Goal: Task Accomplishment & Management: Use online tool/utility

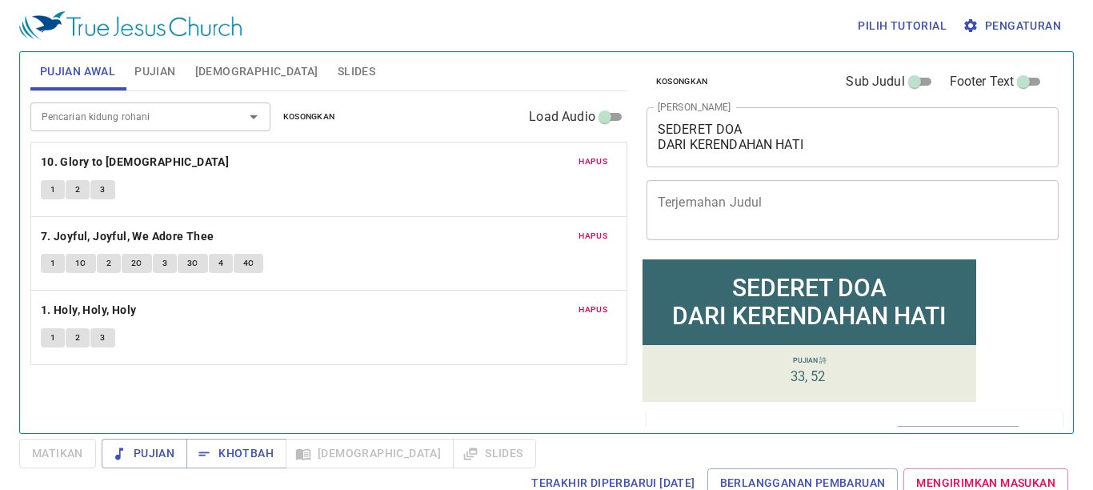
click at [321, 112] on span "Kosongkan" at bounding box center [309, 117] width 52 height 14
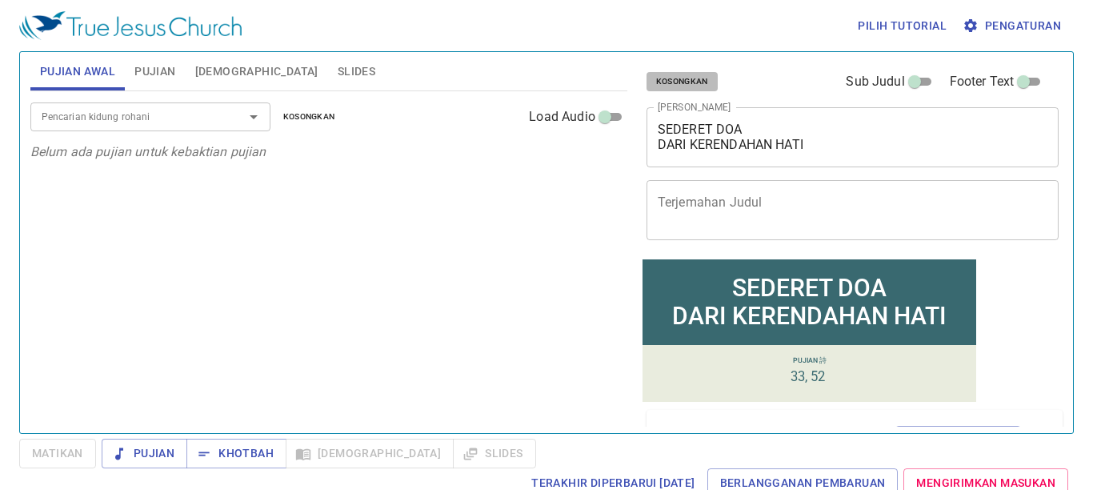
click at [683, 83] on span "Kosongkan" at bounding box center [682, 81] width 52 height 14
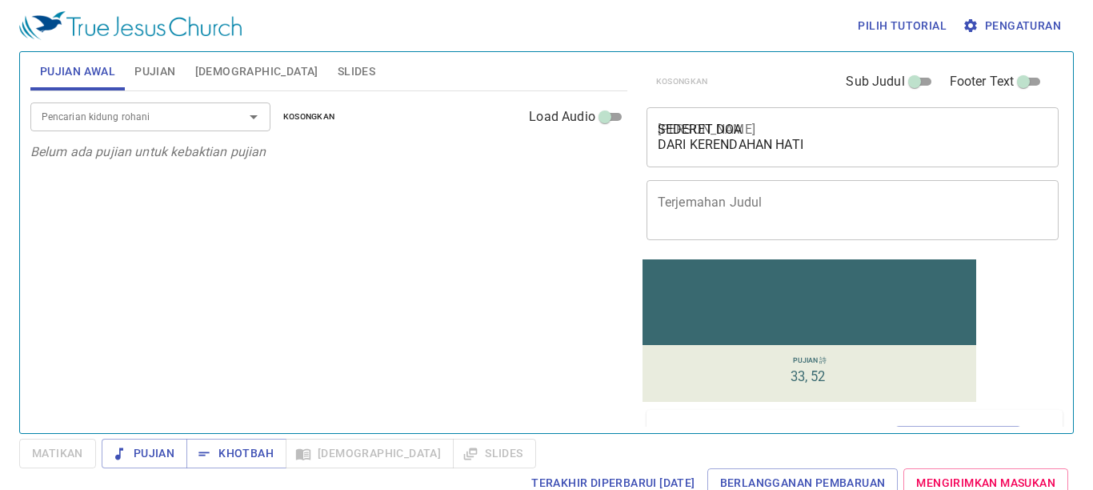
click at [844, 131] on textarea "SEDERET DOA DARI KERENDAHAN HATI" at bounding box center [853, 137] width 391 height 30
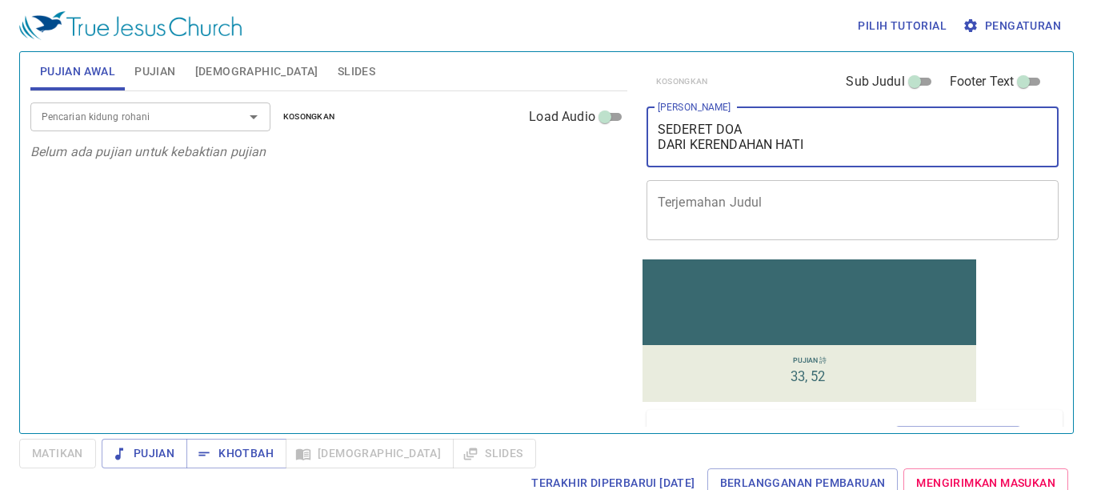
click at [1001, 80] on input "Footer Text" at bounding box center [1024, 84] width 58 height 19
checkbox input "true"
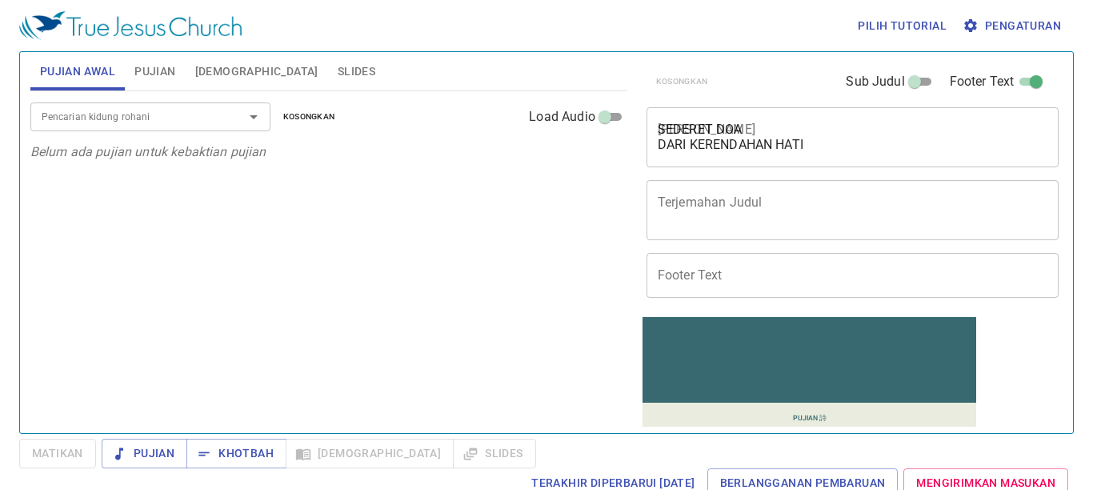
click at [905, 90] on input "Sub Judul" at bounding box center [915, 84] width 58 height 19
checkbox input "true"
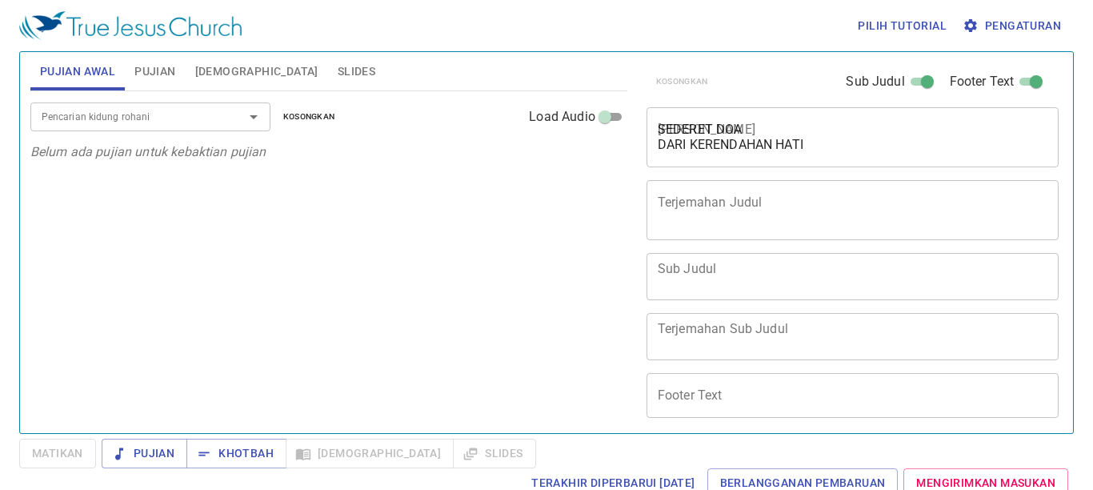
click at [1024, 37] on button "Pengaturan" at bounding box center [1014, 26] width 108 height 30
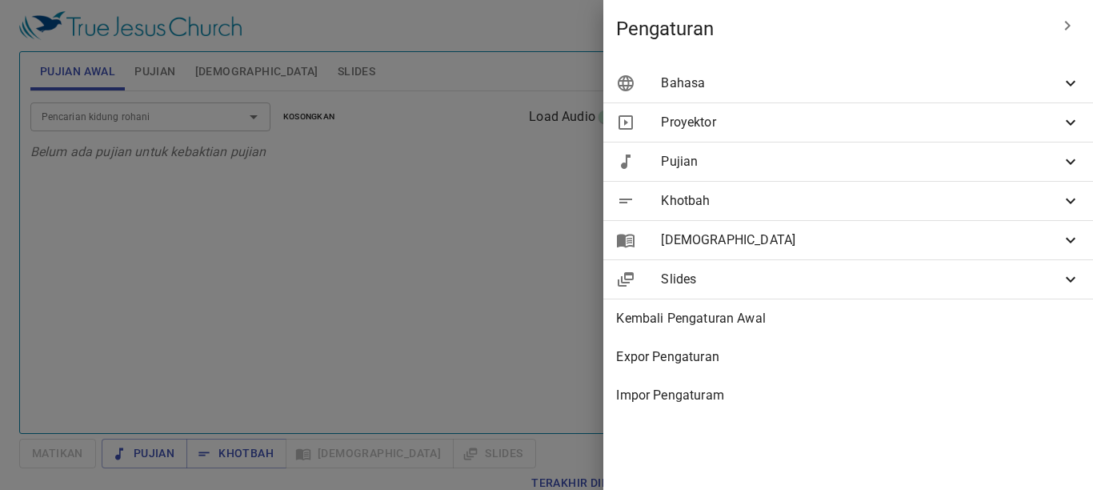
click at [1032, 81] on span "Bahasa" at bounding box center [861, 83] width 400 height 19
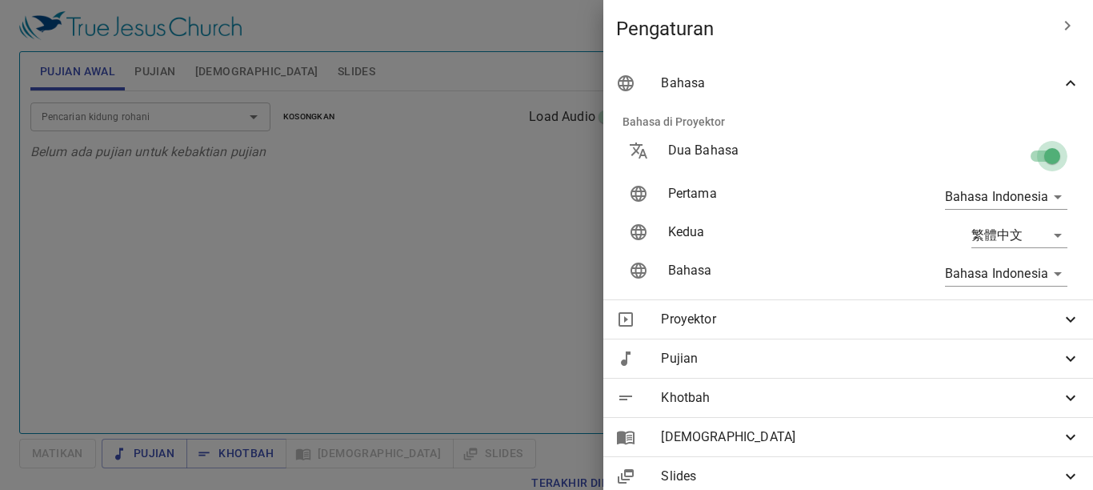
click at [1024, 148] on input "checkbox" at bounding box center [1052, 159] width 91 height 30
checkbox input "false"
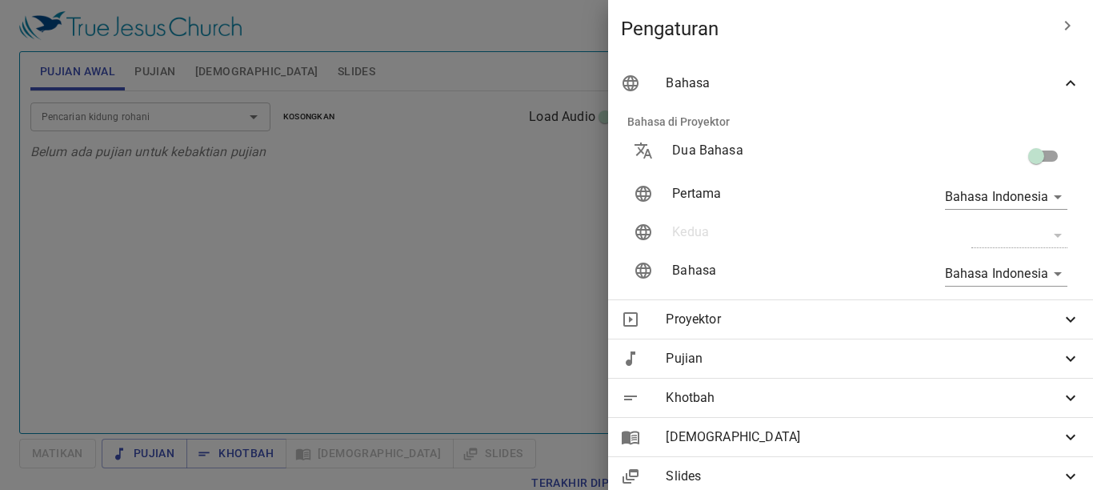
click at [411, 320] on div at bounding box center [546, 245] width 1093 height 490
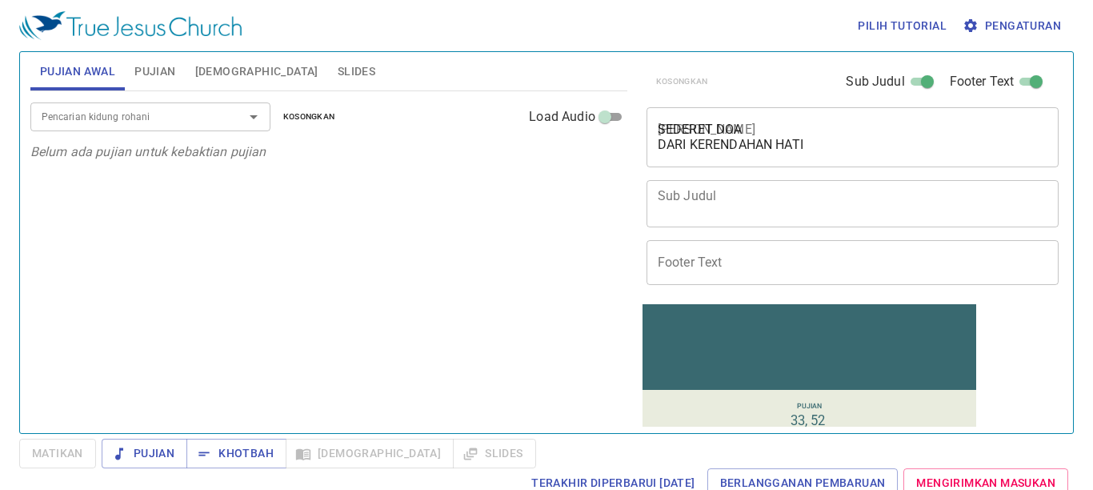
click at [800, 190] on textarea "Sub Judul" at bounding box center [853, 203] width 391 height 30
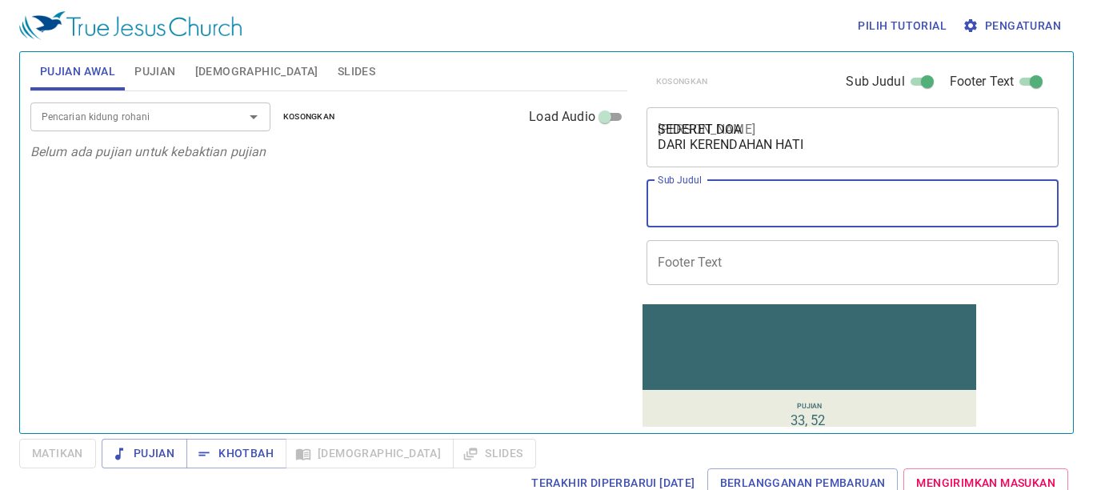
click at [800, 190] on textarea "Sub Judul" at bounding box center [853, 203] width 391 height 30
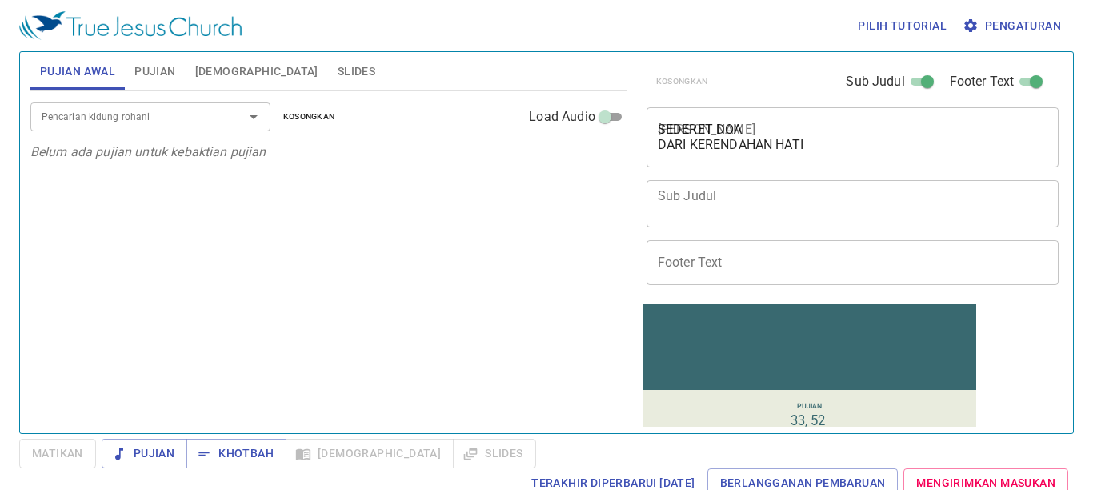
click at [748, 287] on div "Footer Text Footer Text" at bounding box center [846, 263] width 413 height 58
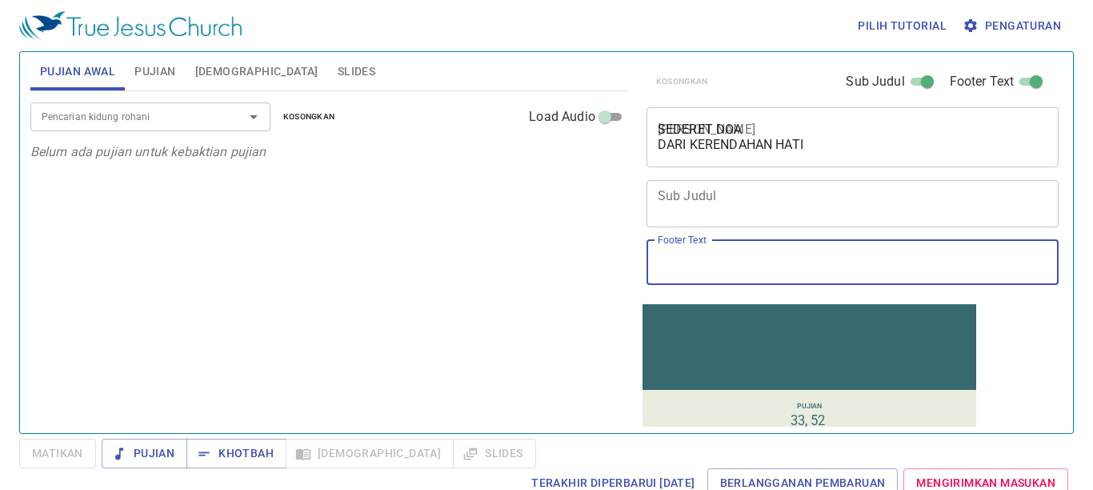
click at [751, 270] on input "Footer Text" at bounding box center [853, 262] width 413 height 45
type input "Ibadah Sabat - [DEMOGRAPHIC_DATA] [DEMOGRAPHIC_DATA] Sejati Cilacap"
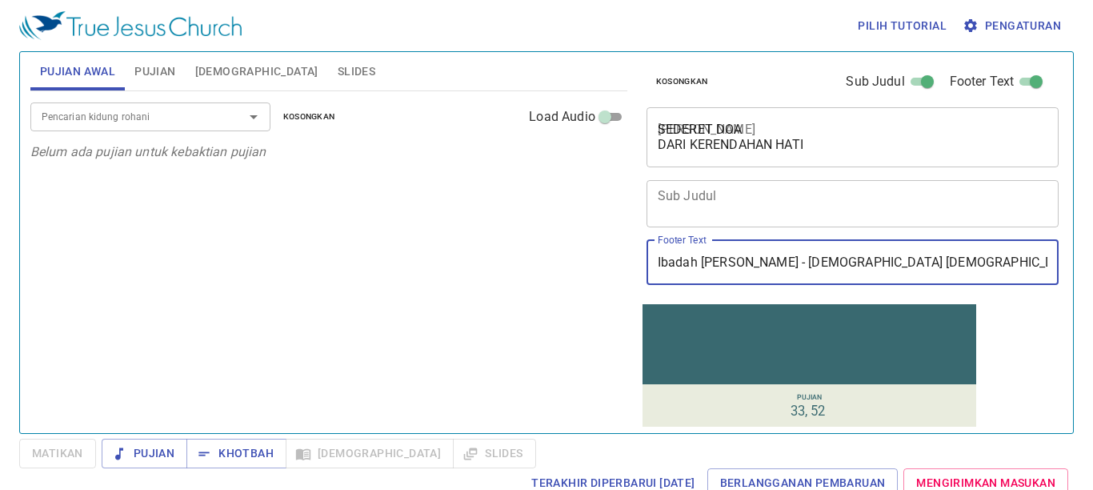
click at [759, 214] on textarea "Sub Judul" at bounding box center [853, 203] width 391 height 30
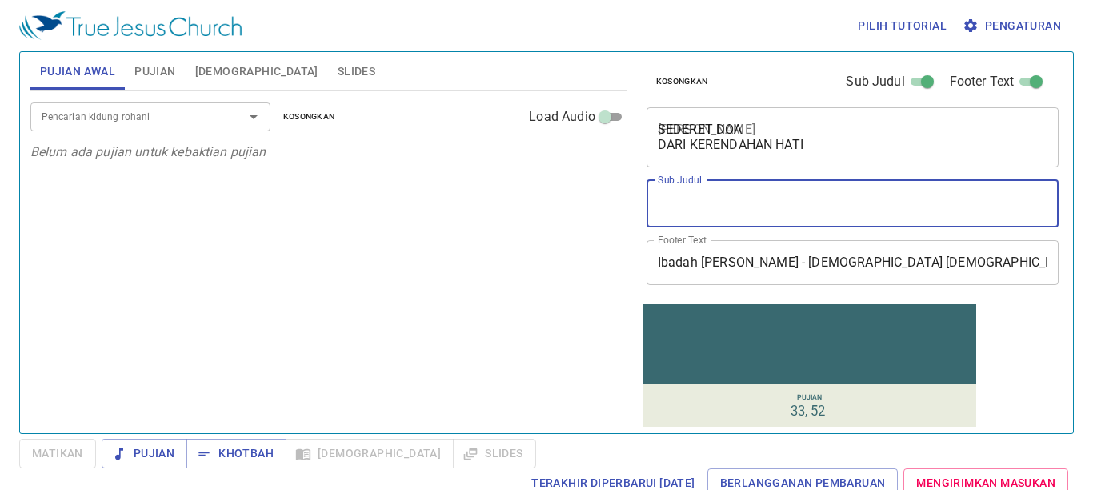
click at [757, 214] on textarea "Sub Judul" at bounding box center [853, 203] width 391 height 30
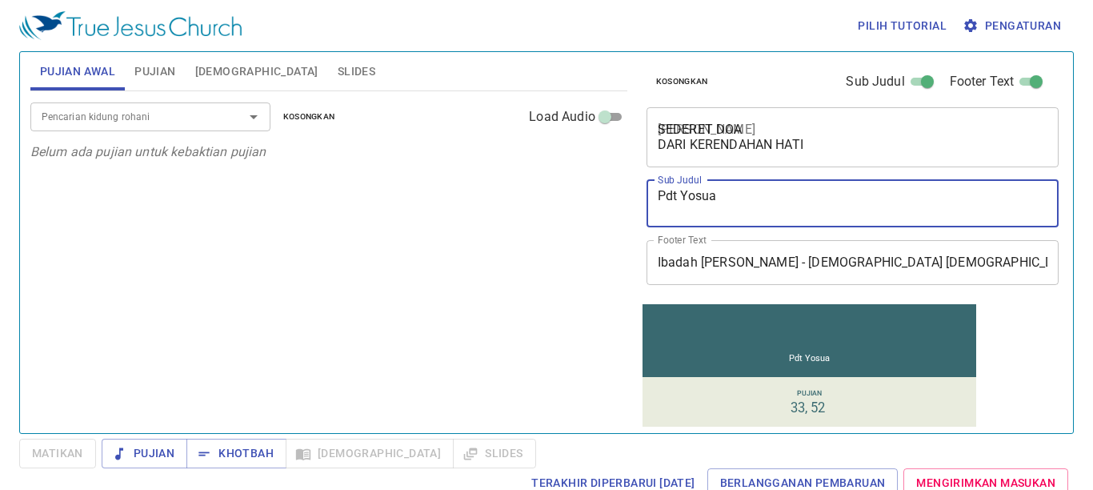
type textarea "Pdt Yosua"
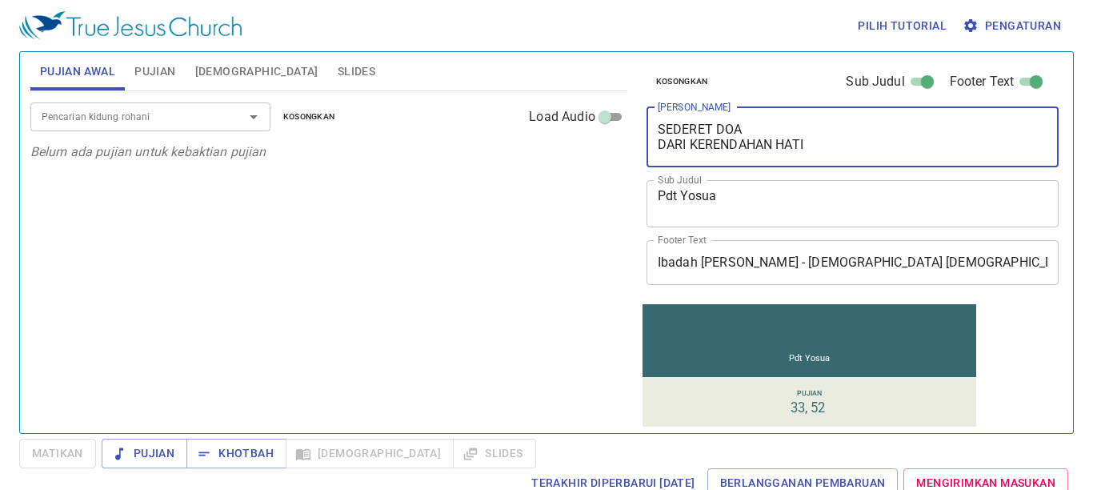
click at [715, 135] on textarea "SEDERET DOA DARI KERENDAHAN HATI" at bounding box center [853, 137] width 391 height 30
click at [162, 114] on input "Pencarian kidung rohani" at bounding box center [126, 116] width 183 height 18
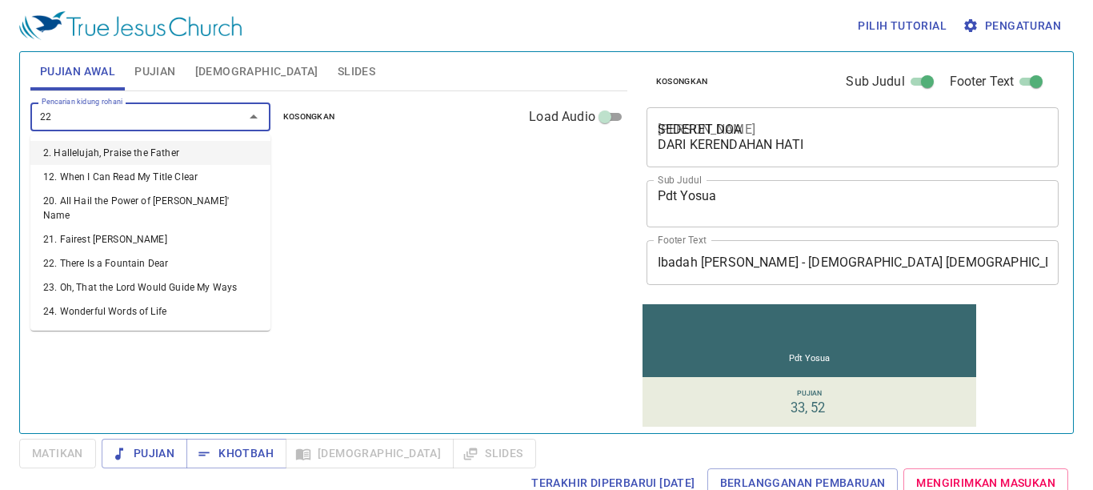
type input "220"
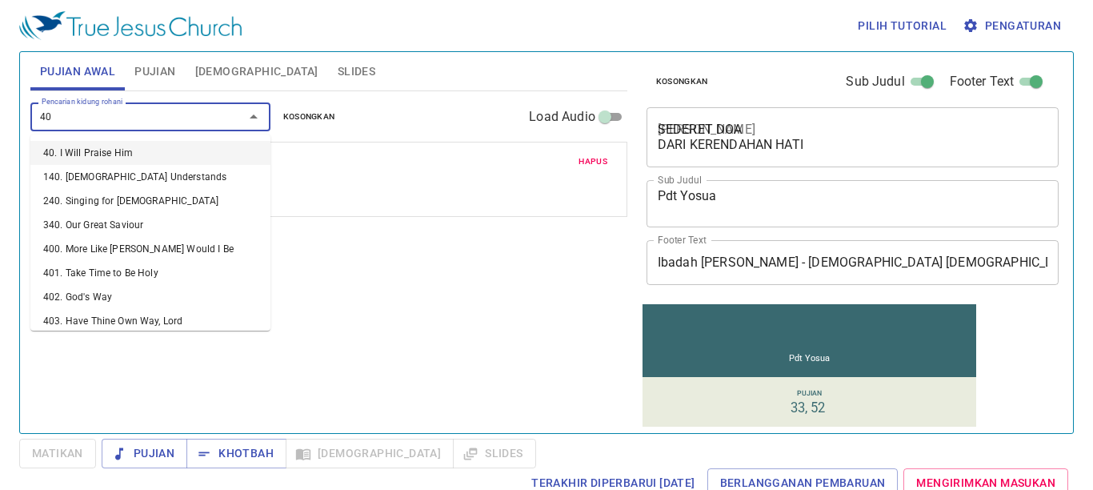
type input "408"
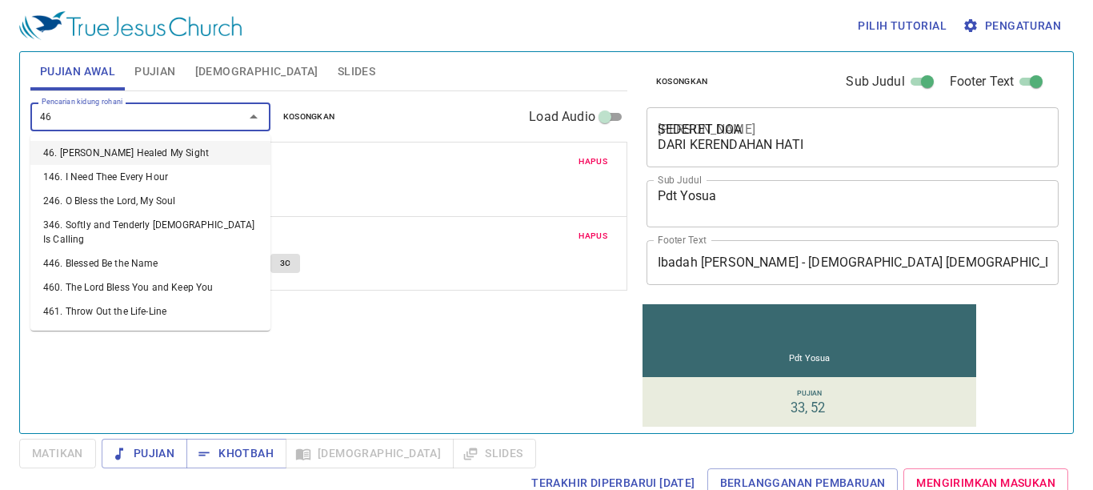
type input "468"
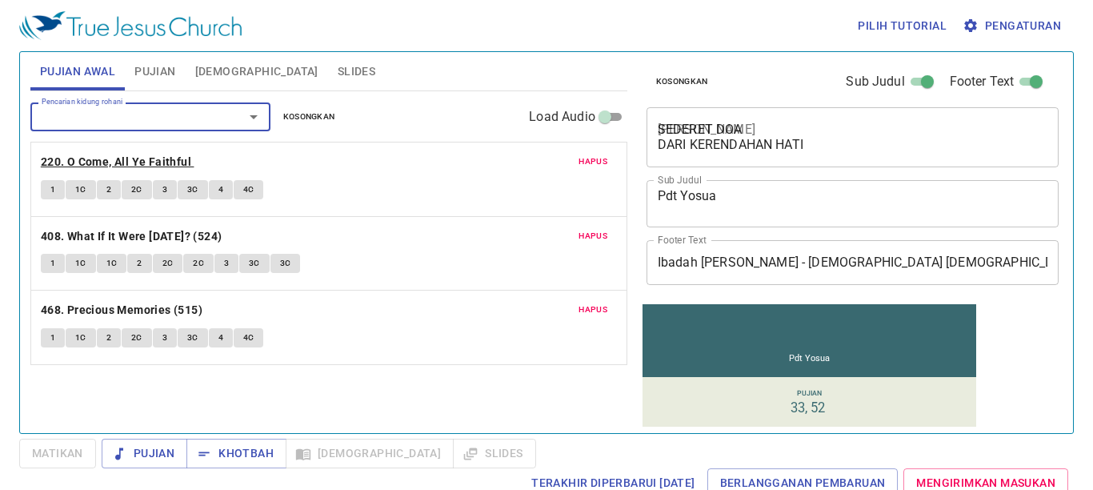
click at [116, 166] on b "220. O Come, All Ye Faithful" at bounding box center [116, 162] width 150 height 20
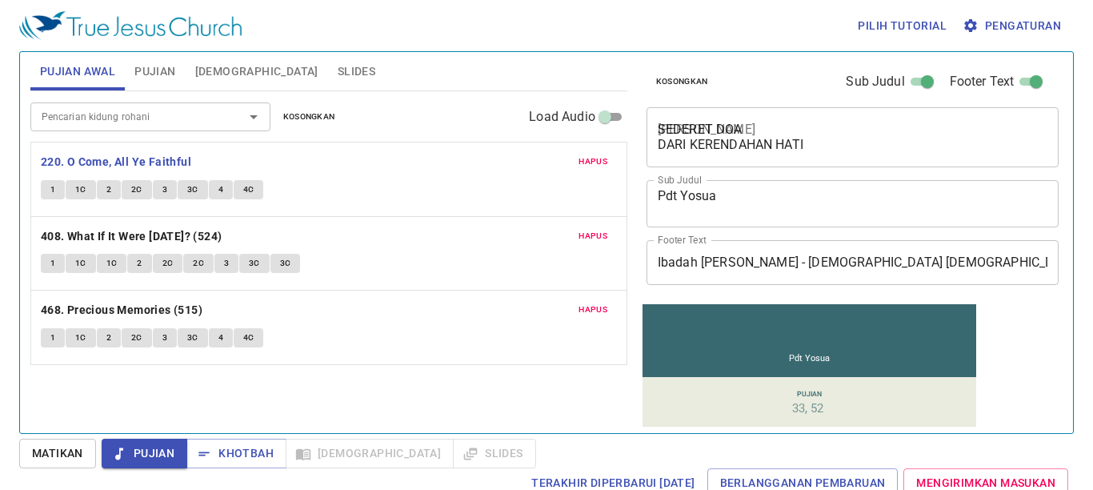
click at [45, 191] on button "1" at bounding box center [53, 189] width 24 height 19
click at [47, 266] on button "1" at bounding box center [53, 263] width 24 height 19
click at [328, 77] on button "Slides" at bounding box center [356, 71] width 57 height 38
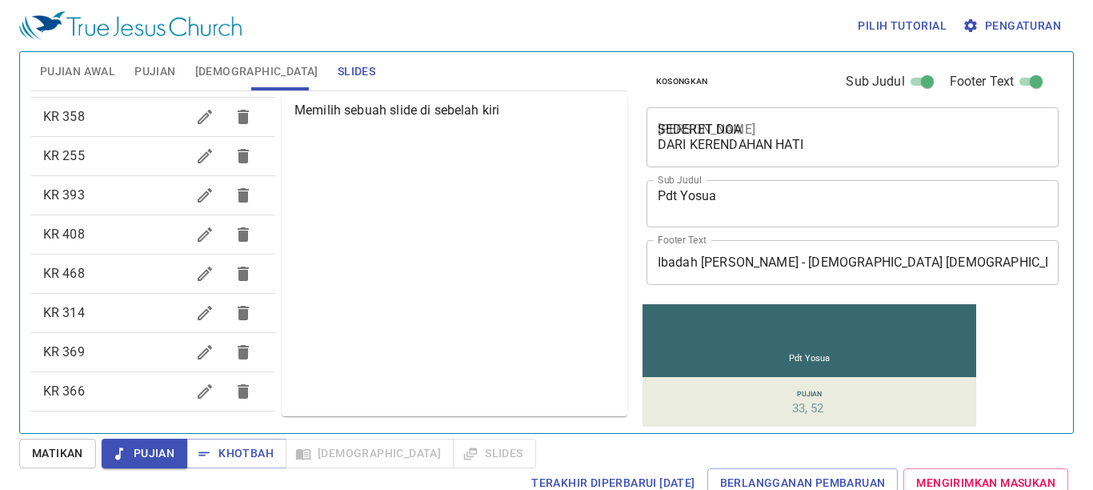
scroll to position [287, 0]
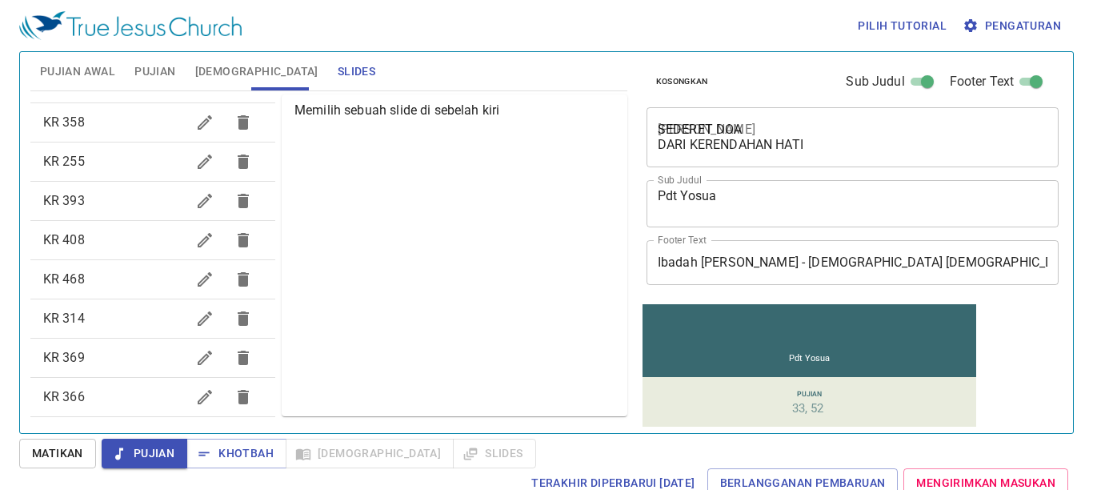
click at [99, 254] on div "KR 408" at bounding box center [152, 240] width 245 height 38
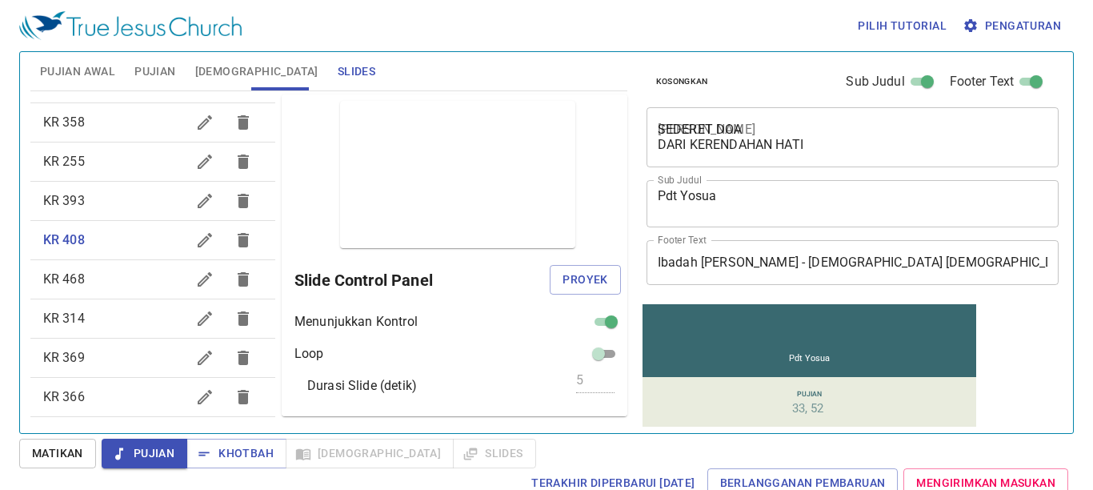
click at [94, 72] on span "Pujian Awal" at bounding box center [77, 72] width 75 height 20
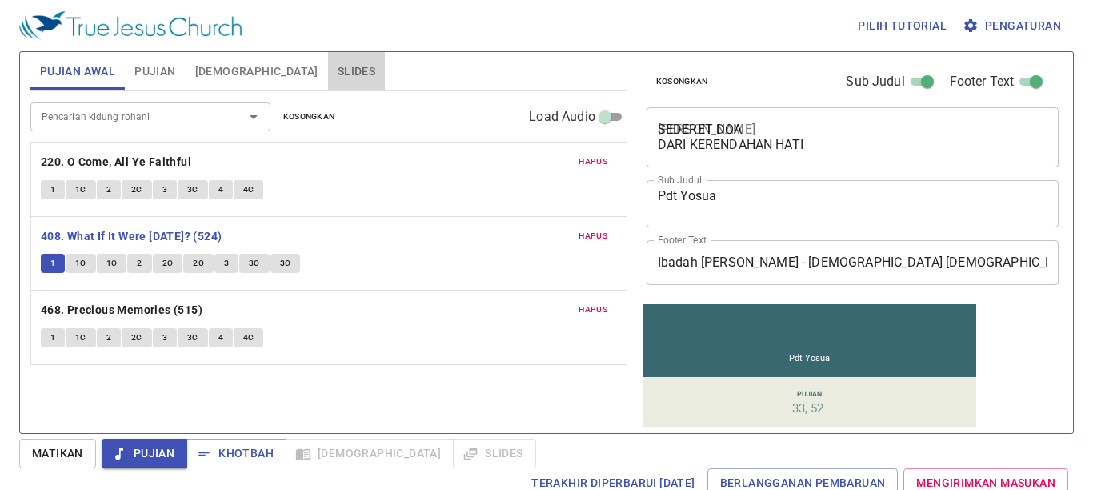
click at [338, 74] on span "Slides" at bounding box center [357, 72] width 38 height 20
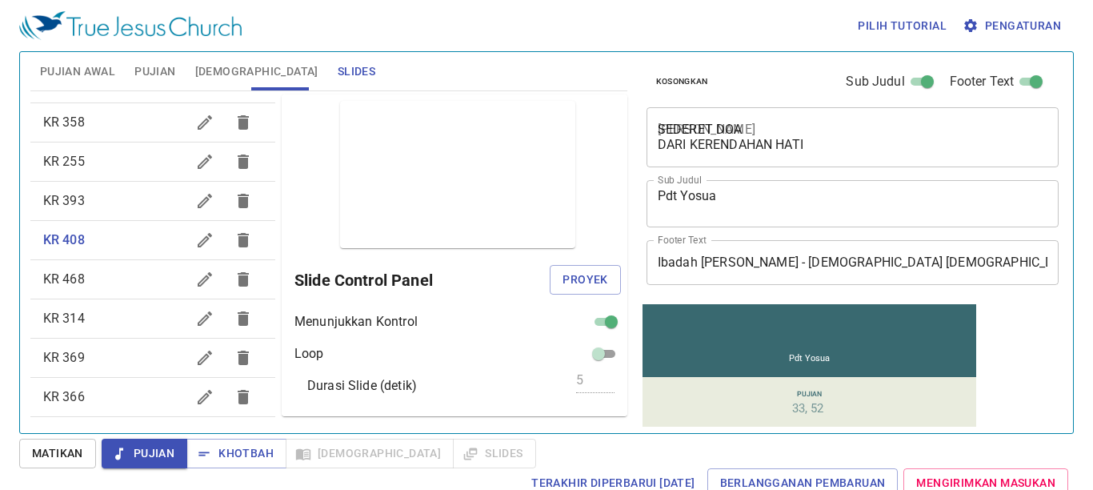
click at [90, 267] on div "KR 468" at bounding box center [152, 279] width 245 height 38
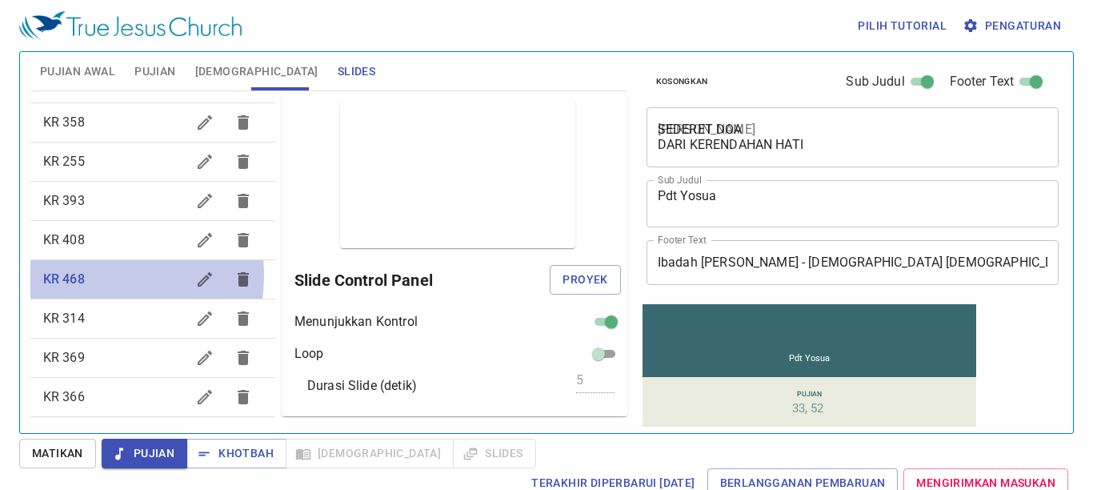
click at [91, 275] on span "KR 468" at bounding box center [114, 279] width 142 height 19
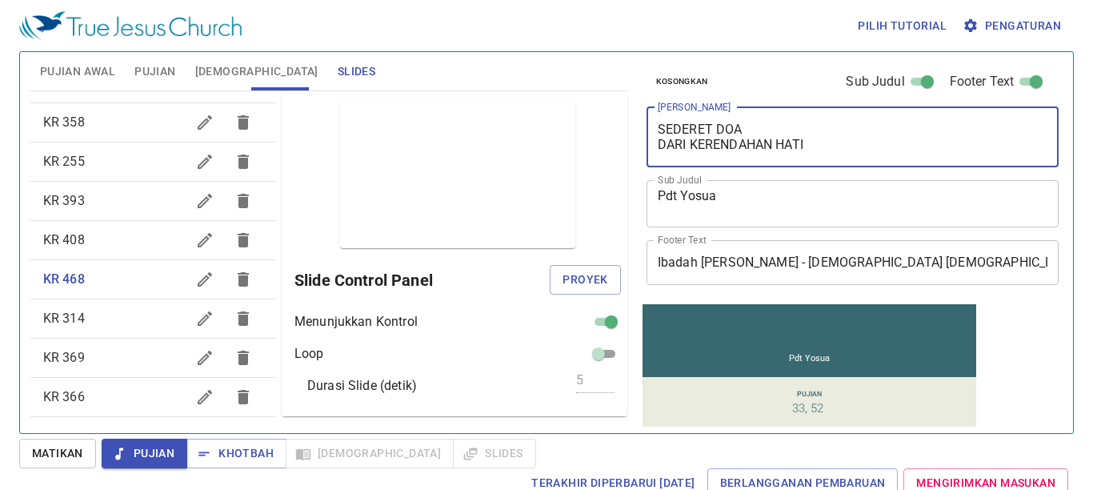
click at [721, 130] on textarea "SEDERET DOA DARI KERENDAHAN HATI" at bounding box center [853, 137] width 391 height 30
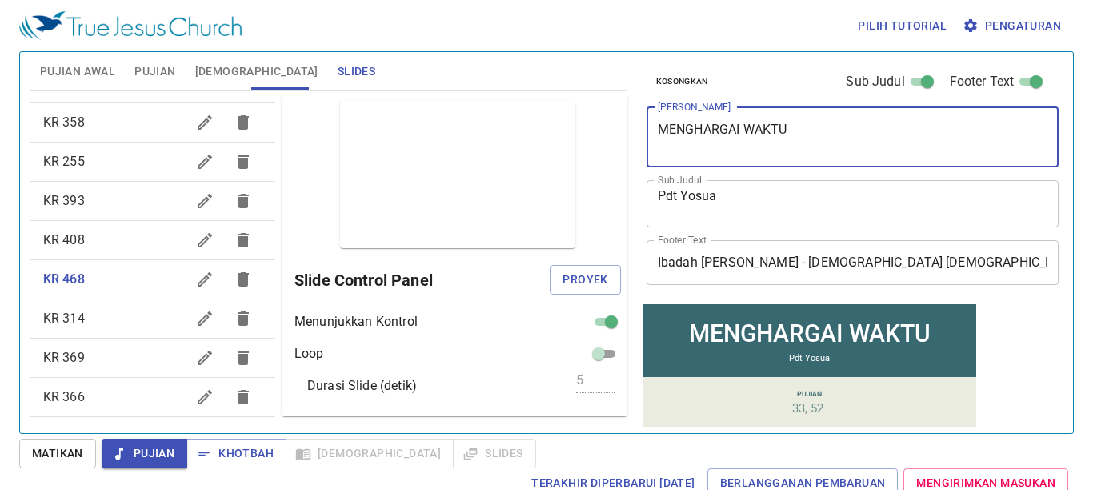
type textarea "MENGHARGAI WAKTU"
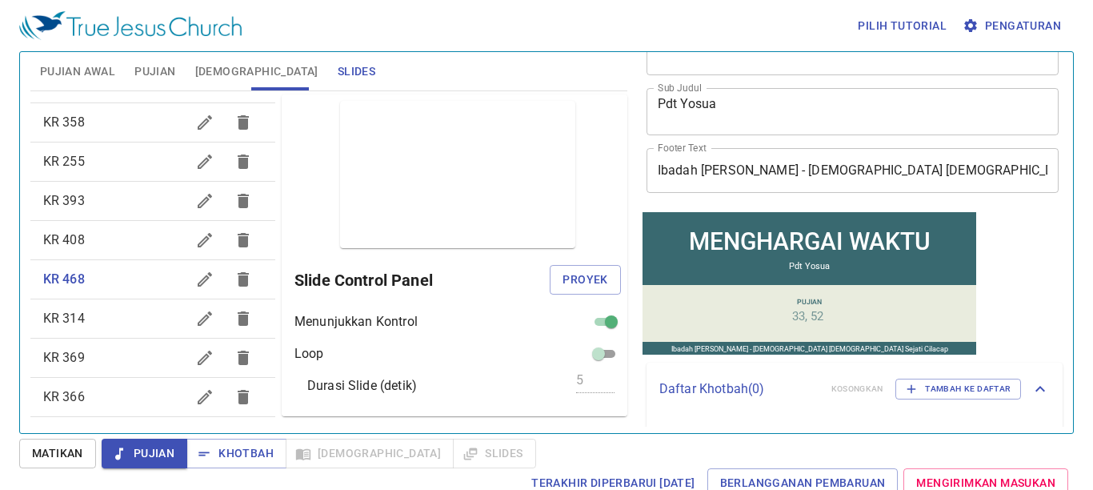
scroll to position [0, 0]
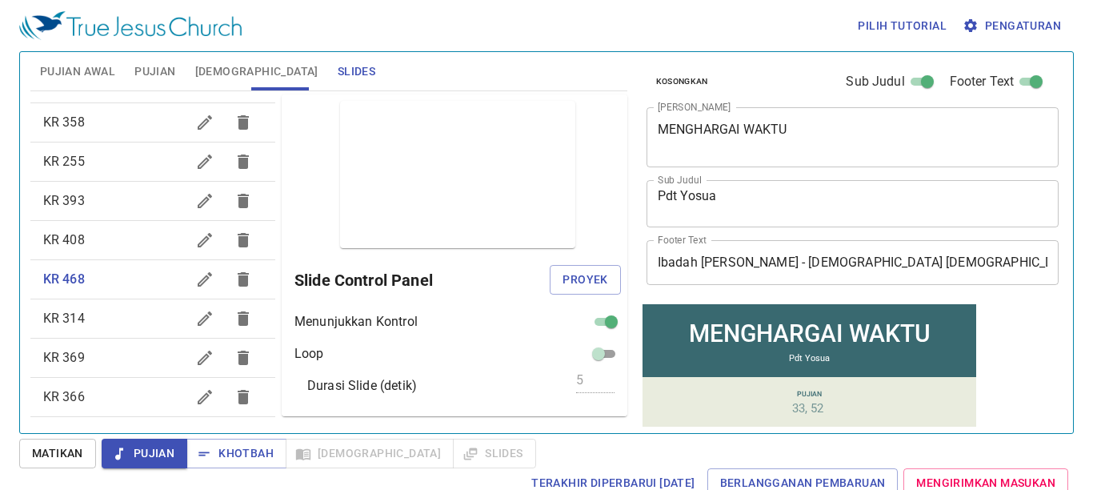
click at [161, 68] on span "Pujian" at bounding box center [154, 72] width 41 height 20
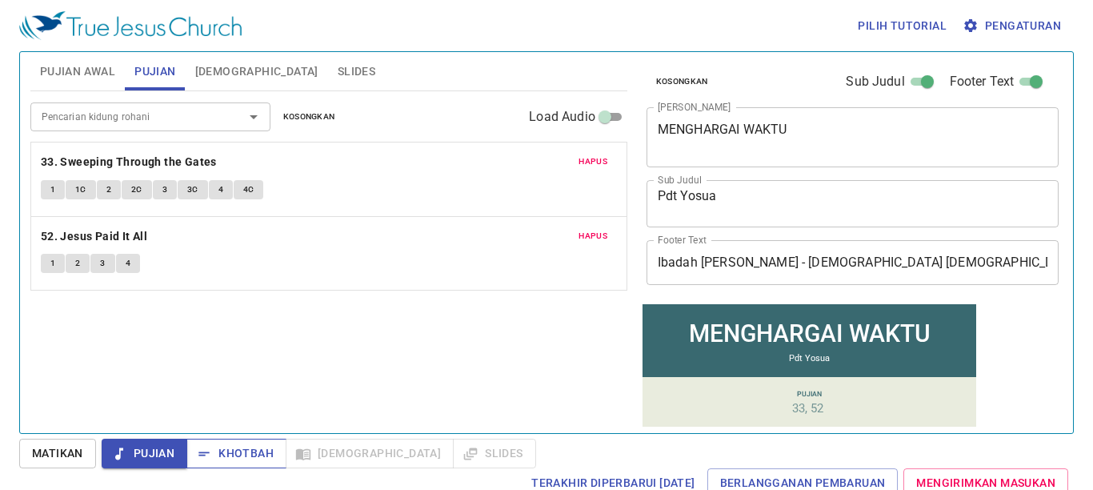
click at [218, 453] on span "Khotbah" at bounding box center [236, 453] width 74 height 20
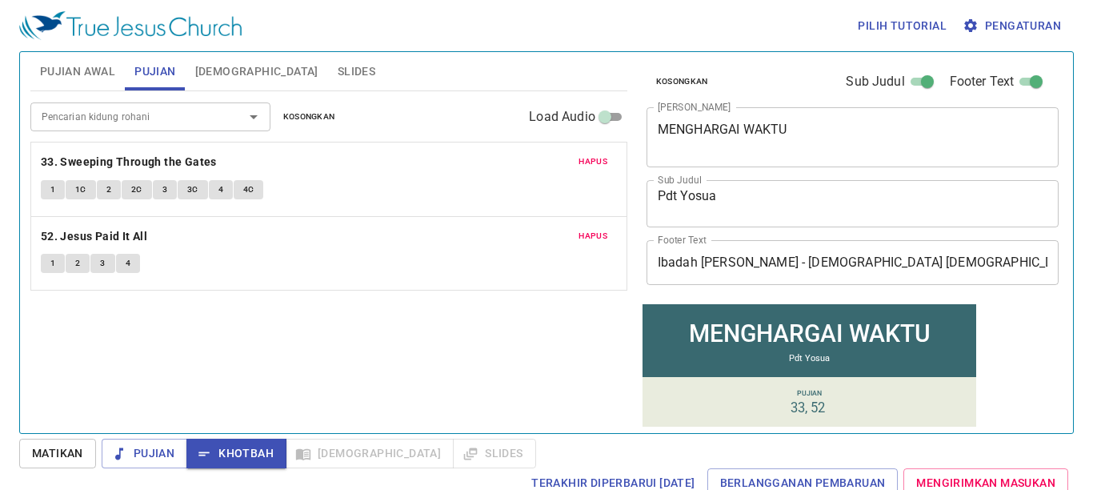
click at [308, 114] on span "Kosongkan" at bounding box center [309, 117] width 52 height 14
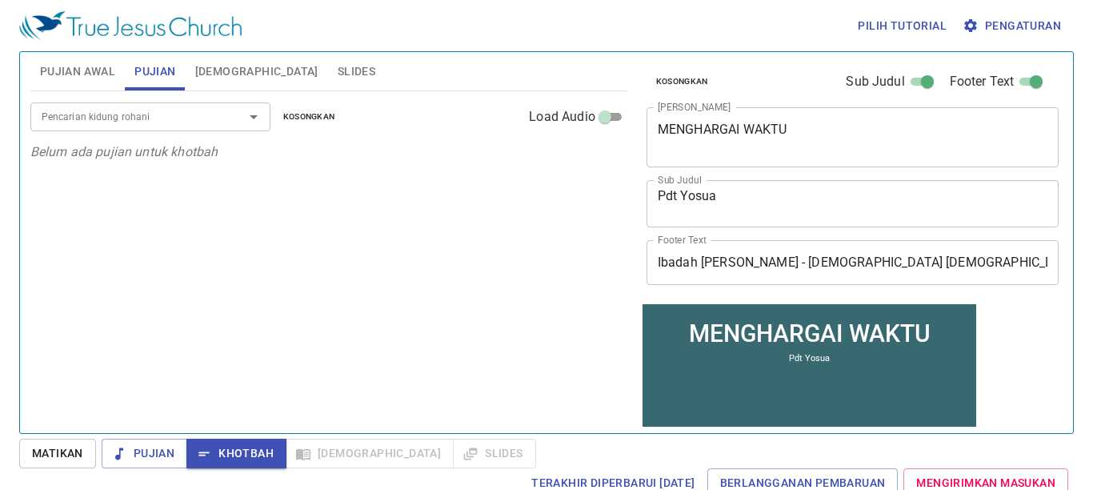
click at [218, 118] on input "Pencarian kidung rohani" at bounding box center [126, 116] width 183 height 18
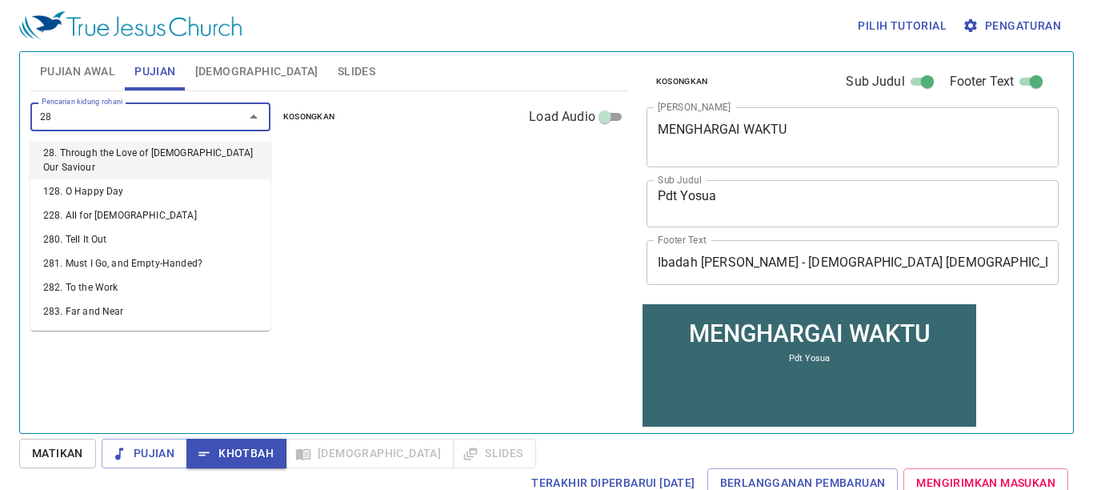
type input "281"
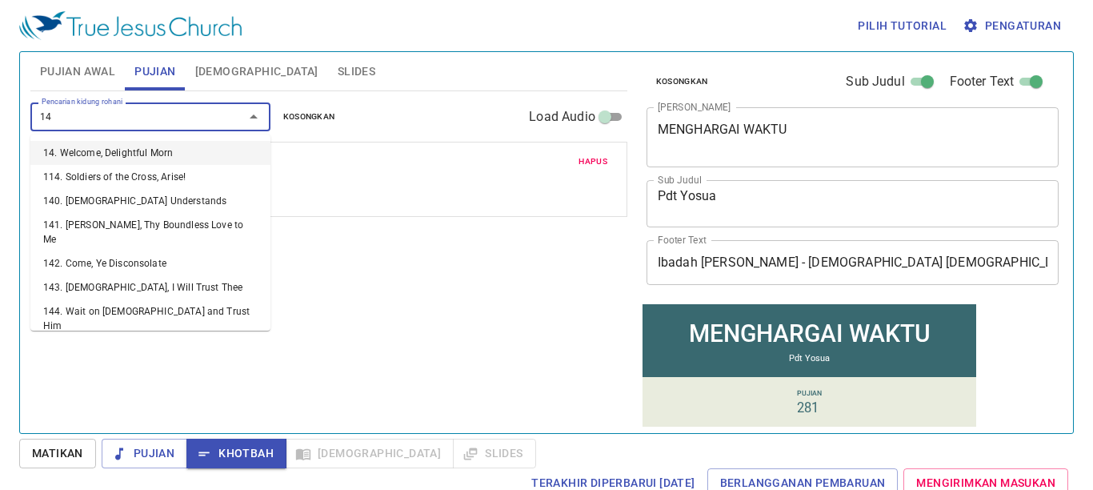
type input "146"
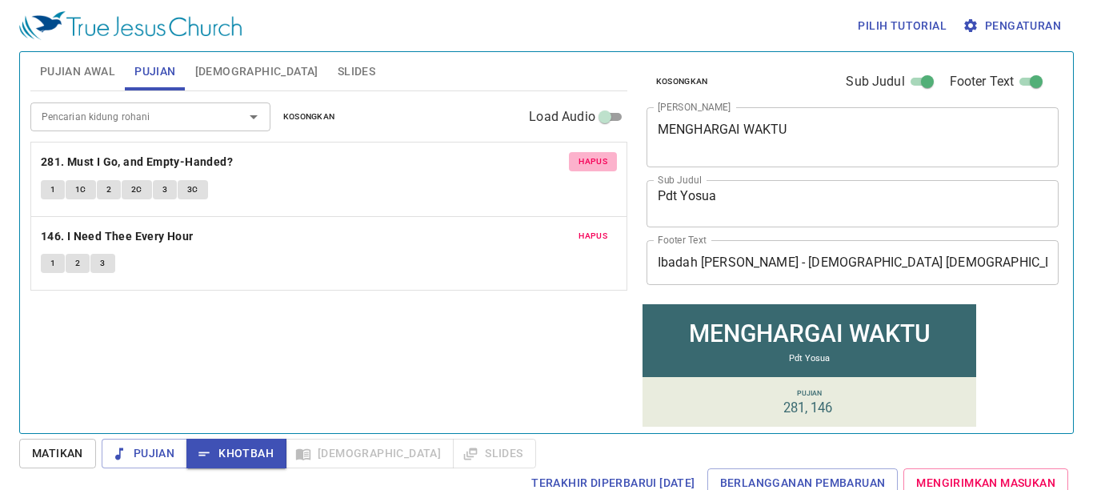
click at [600, 156] on span "Hapus" at bounding box center [593, 161] width 29 height 14
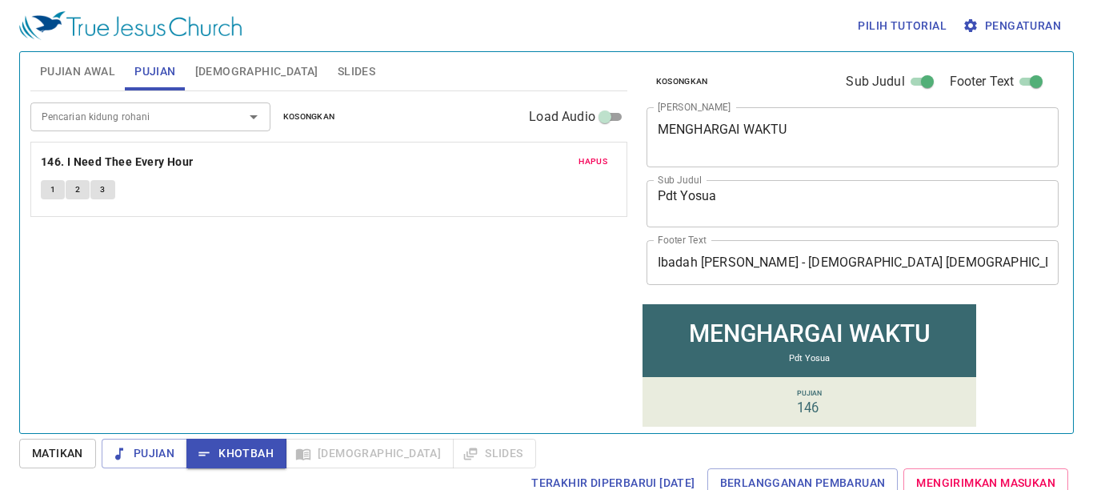
click at [209, 114] on input "Pencarian kidung rohani" at bounding box center [126, 116] width 183 height 18
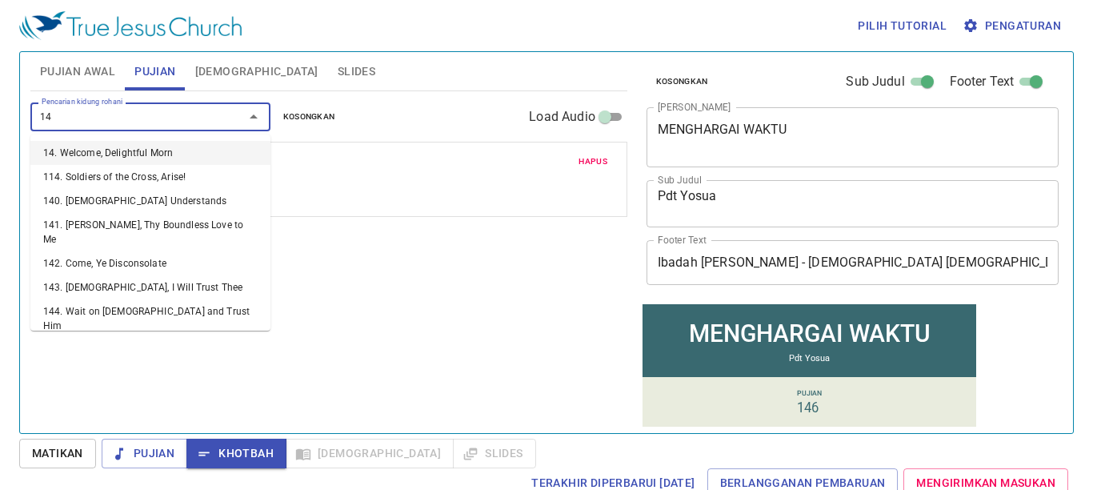
type input "145"
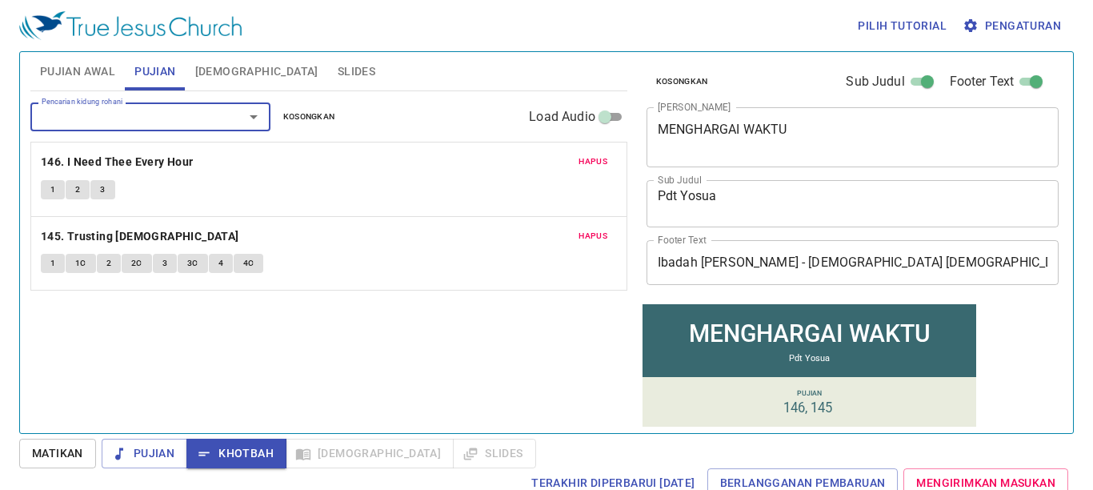
click at [587, 165] on span "Hapus" at bounding box center [593, 161] width 29 height 14
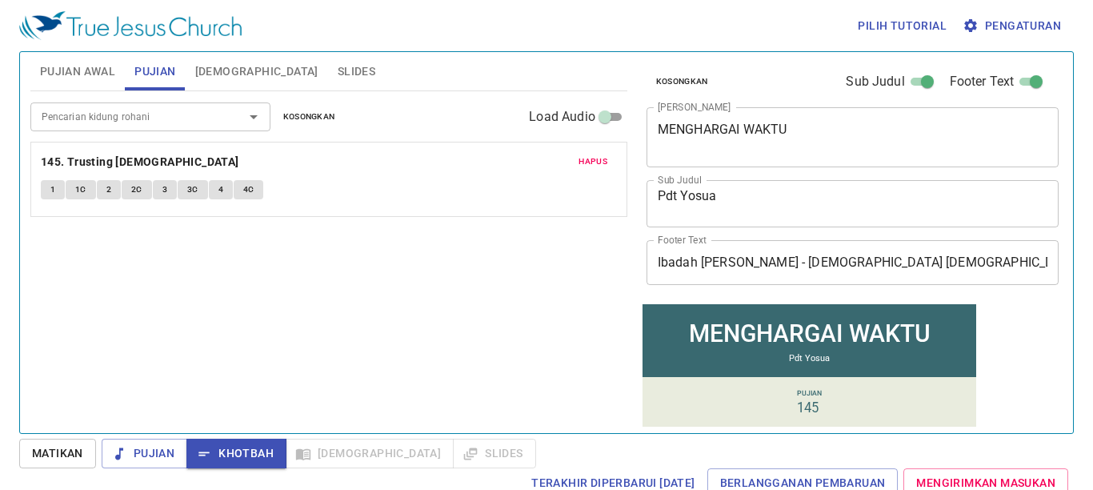
click at [201, 123] on input "Pencarian kidung rohani" at bounding box center [126, 116] width 183 height 18
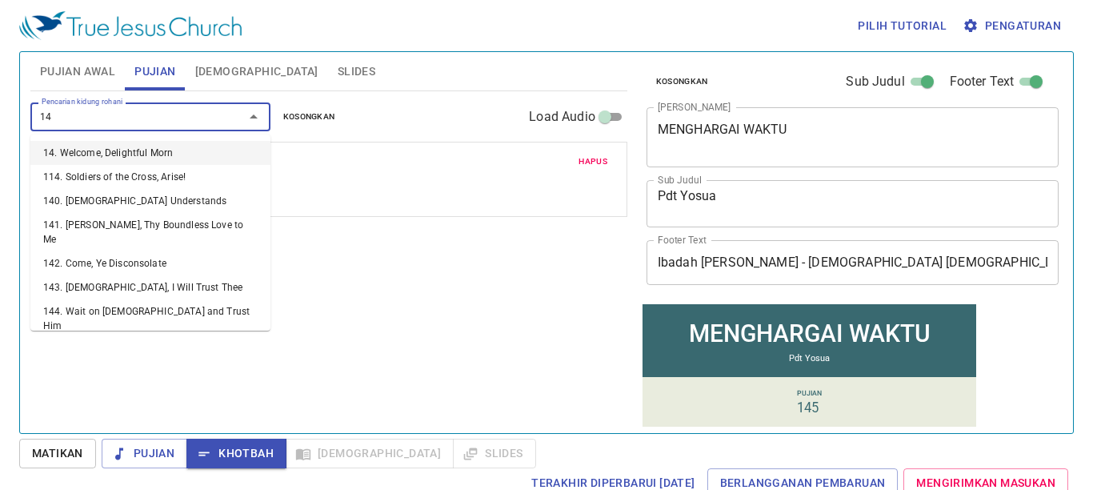
type input "146"
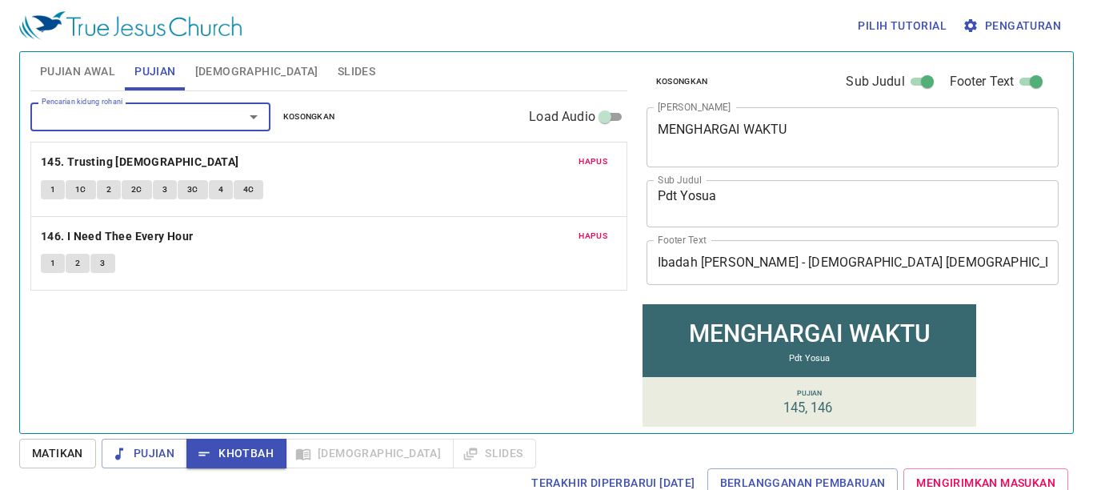
click at [98, 68] on span "Pujian Awal" at bounding box center [77, 72] width 75 height 20
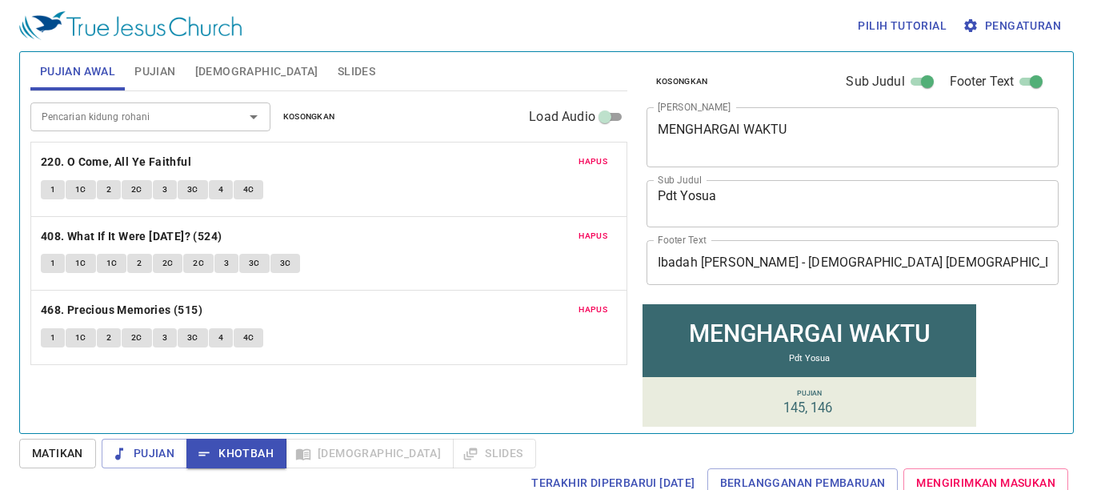
click at [157, 66] on span "Pujian" at bounding box center [154, 72] width 41 height 20
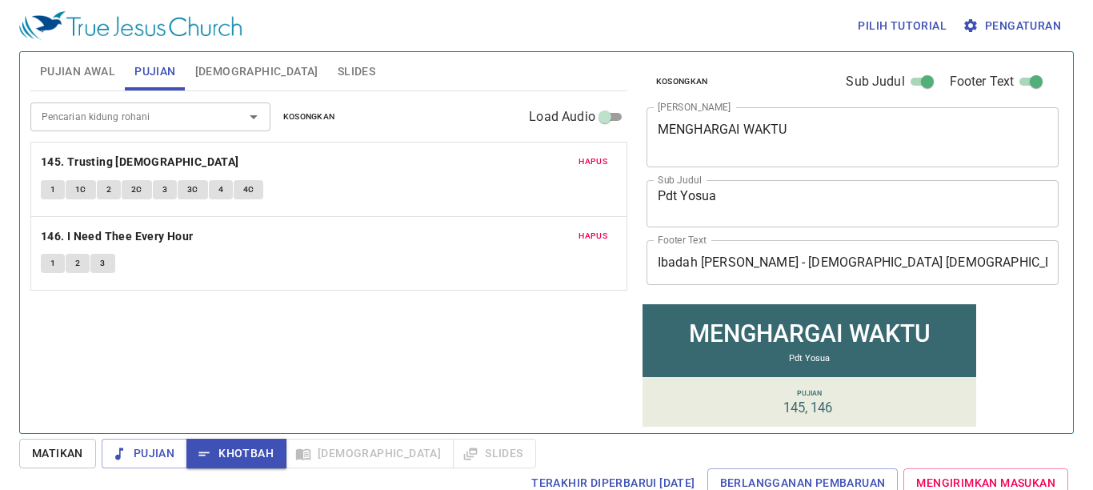
click at [338, 74] on span "Slides" at bounding box center [357, 72] width 38 height 20
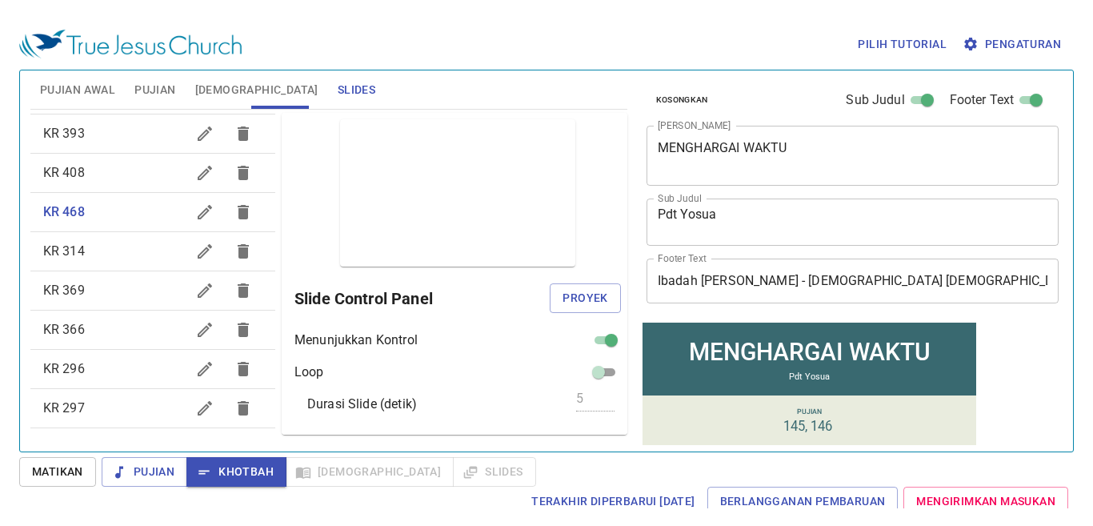
scroll to position [400, 0]
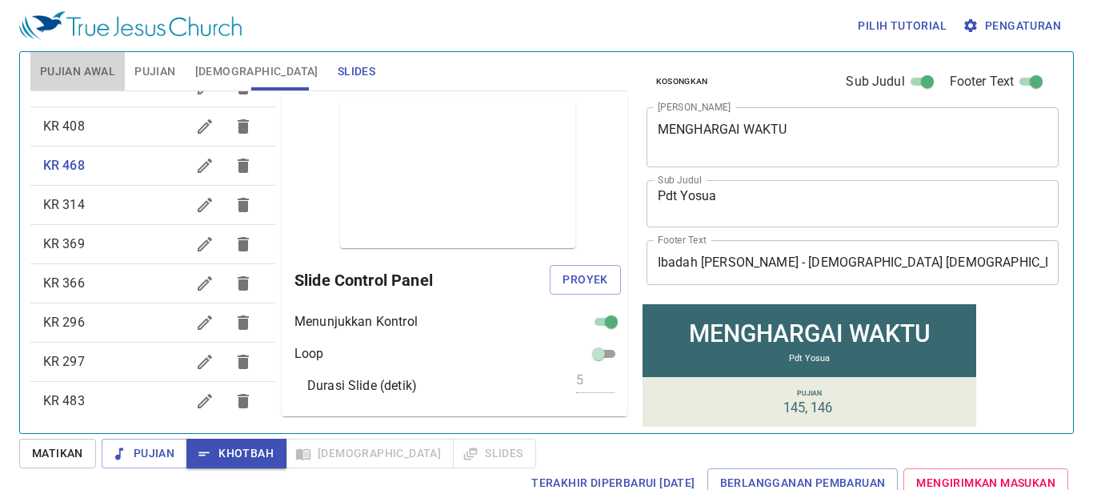
click at [75, 75] on span "Pujian Awal" at bounding box center [77, 72] width 75 height 20
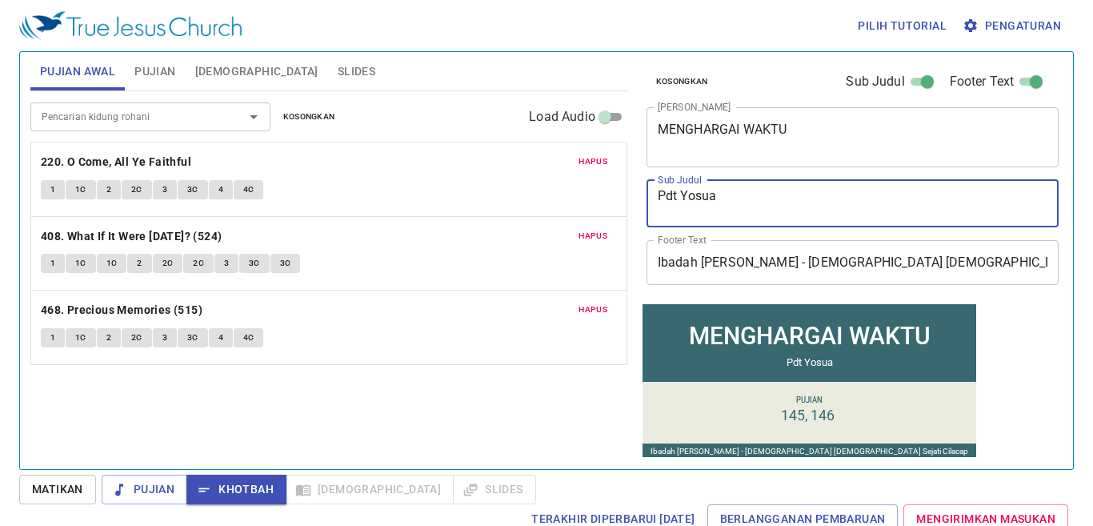
click at [681, 199] on textarea "Pdt Yosua" at bounding box center [853, 203] width 391 height 30
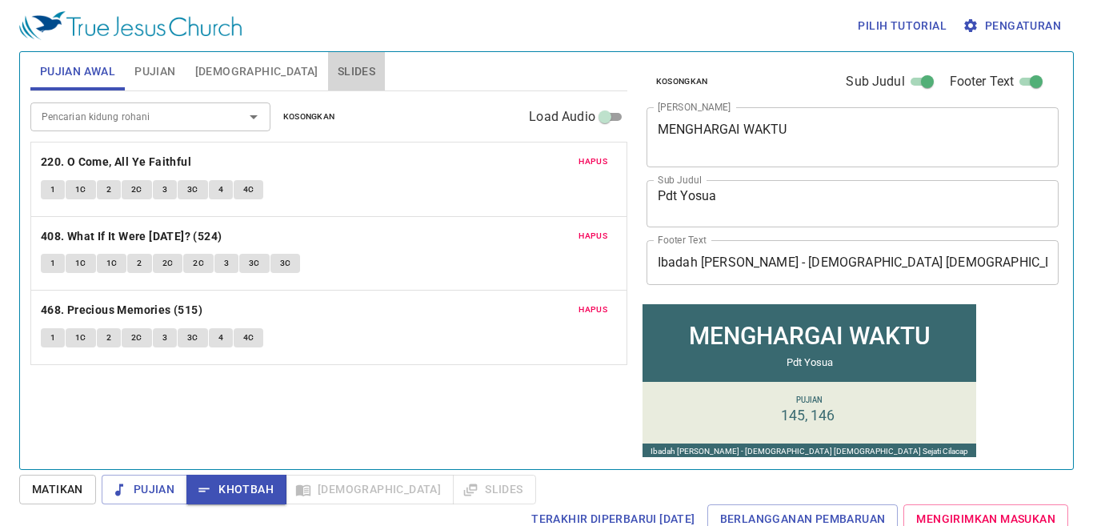
click at [328, 59] on button "Slides" at bounding box center [356, 71] width 57 height 38
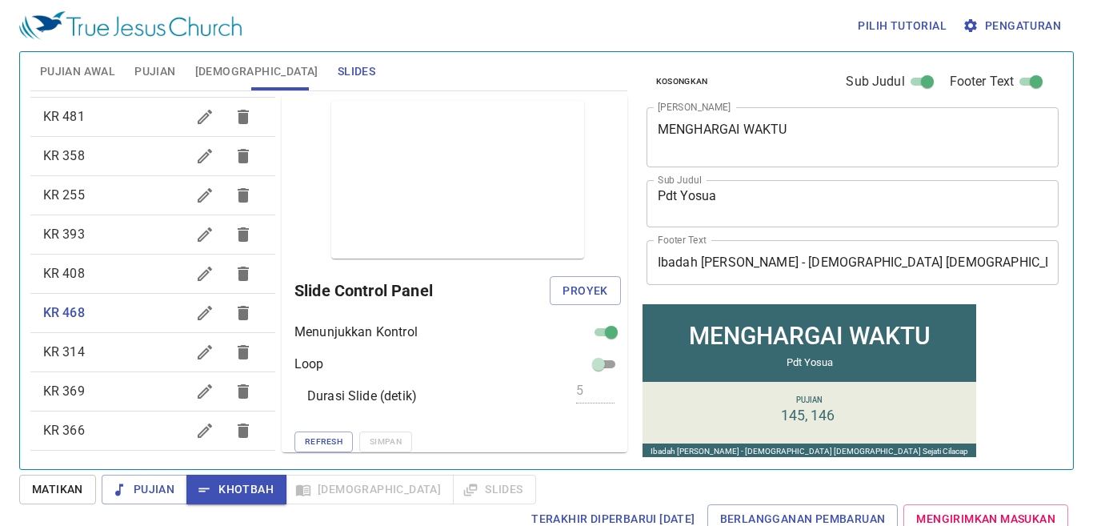
scroll to position [320, 0]
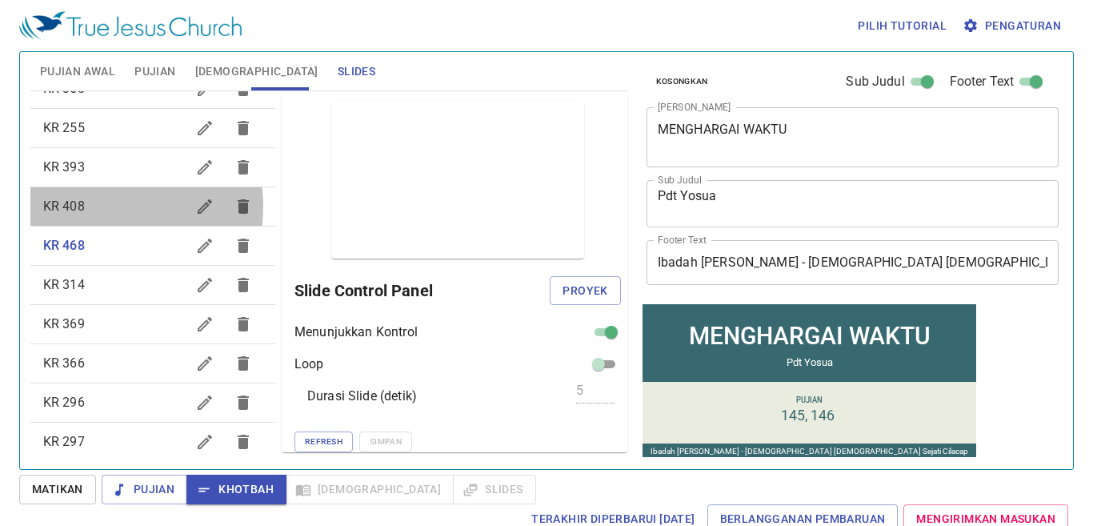
click at [104, 206] on span "KR 408" at bounding box center [114, 206] width 142 height 19
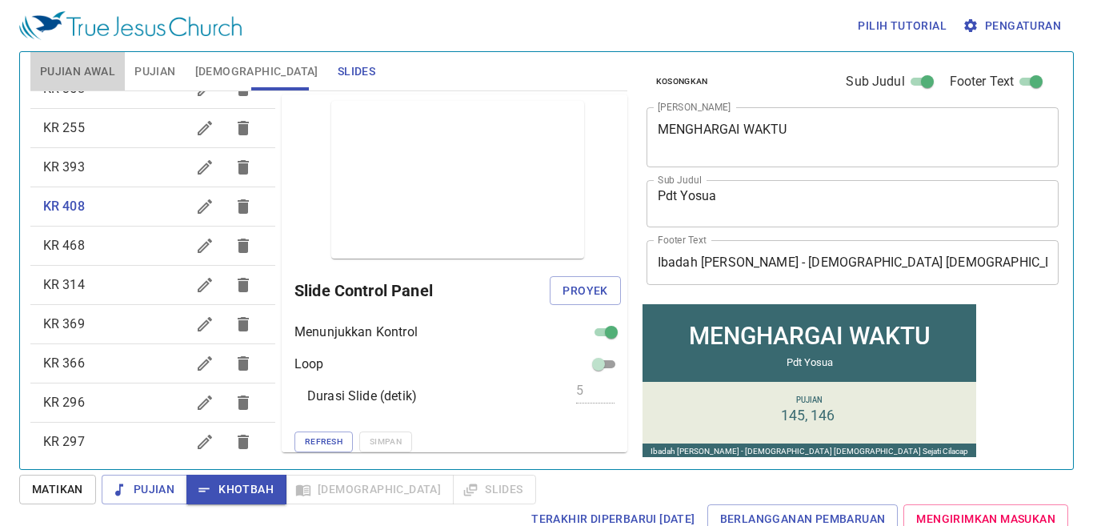
click at [93, 73] on span "Pujian Awal" at bounding box center [77, 72] width 75 height 20
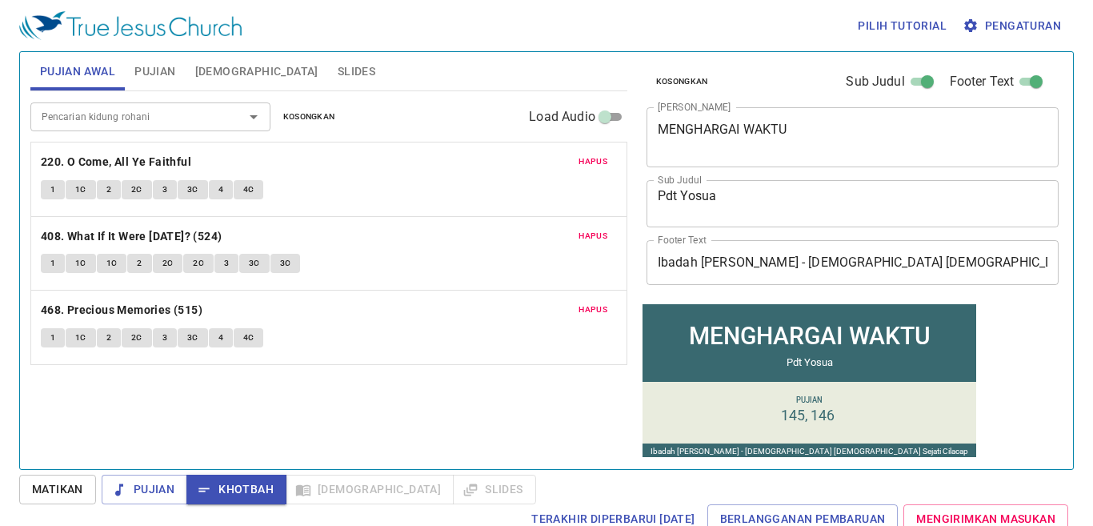
click at [328, 58] on button "Slides" at bounding box center [356, 71] width 57 height 38
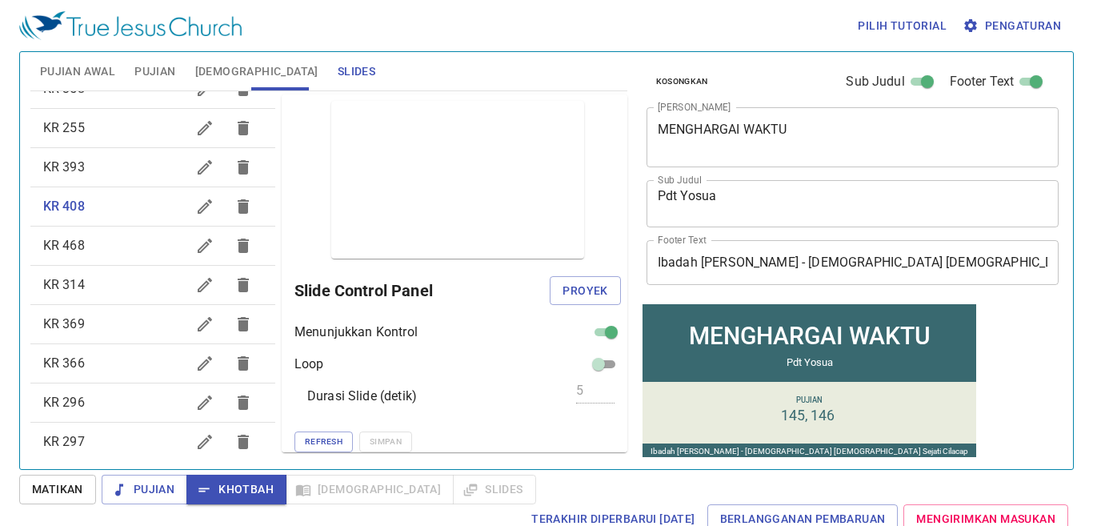
click at [82, 67] on span "Pujian Awal" at bounding box center [77, 72] width 75 height 20
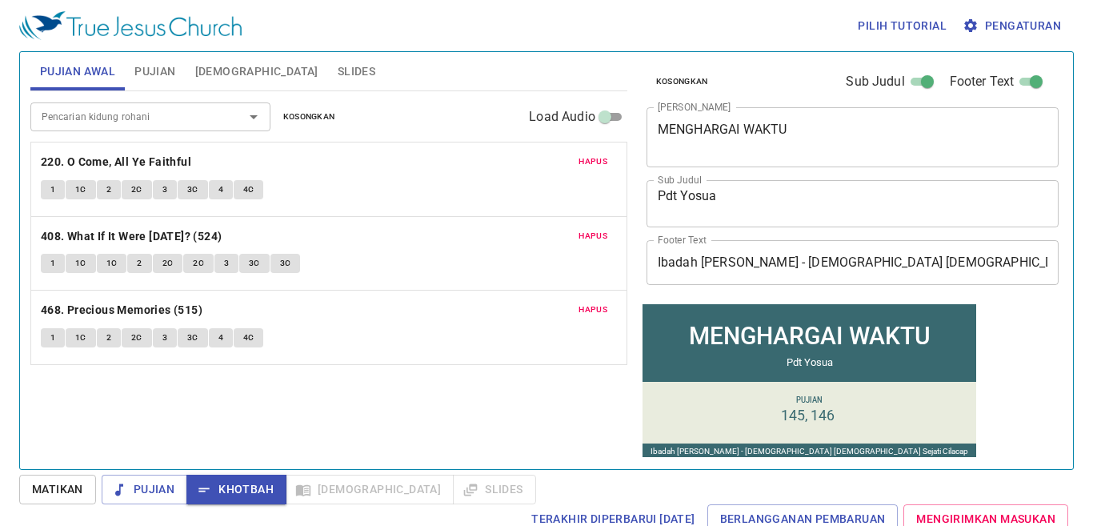
click at [338, 63] on span "Slides" at bounding box center [357, 72] width 38 height 20
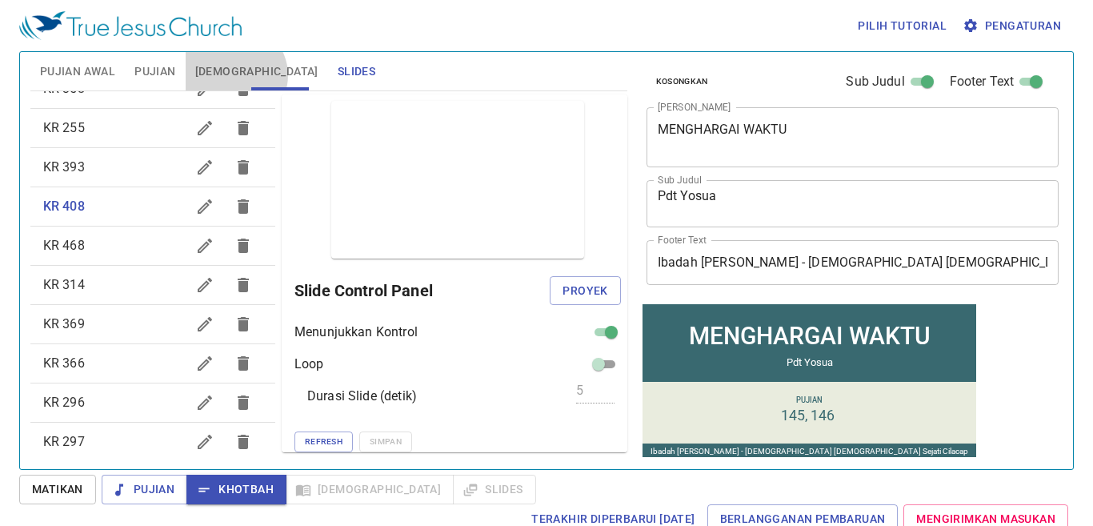
click at [233, 75] on span "[DEMOGRAPHIC_DATA]" at bounding box center [256, 72] width 123 height 20
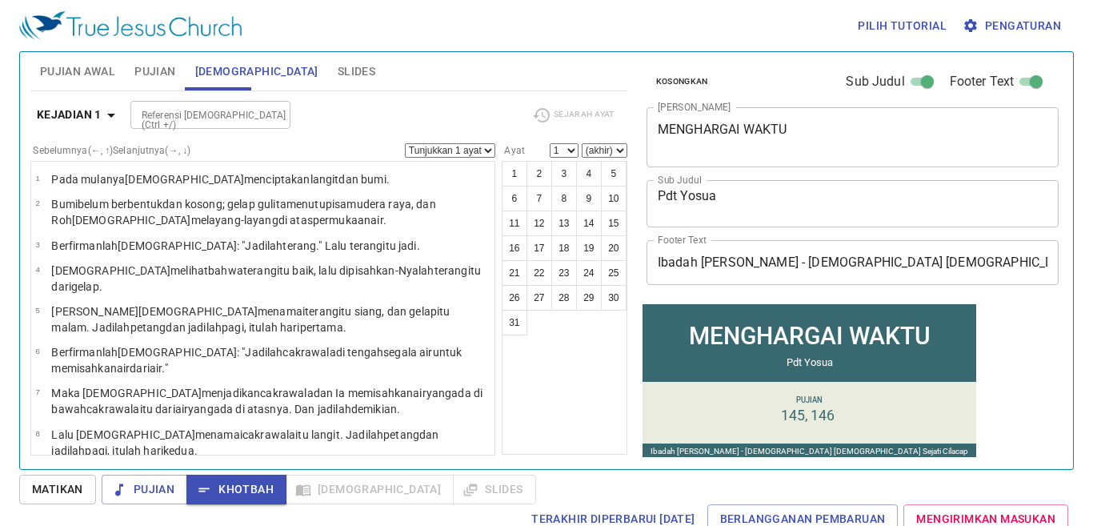
click at [338, 74] on span "Slides" at bounding box center [357, 72] width 38 height 20
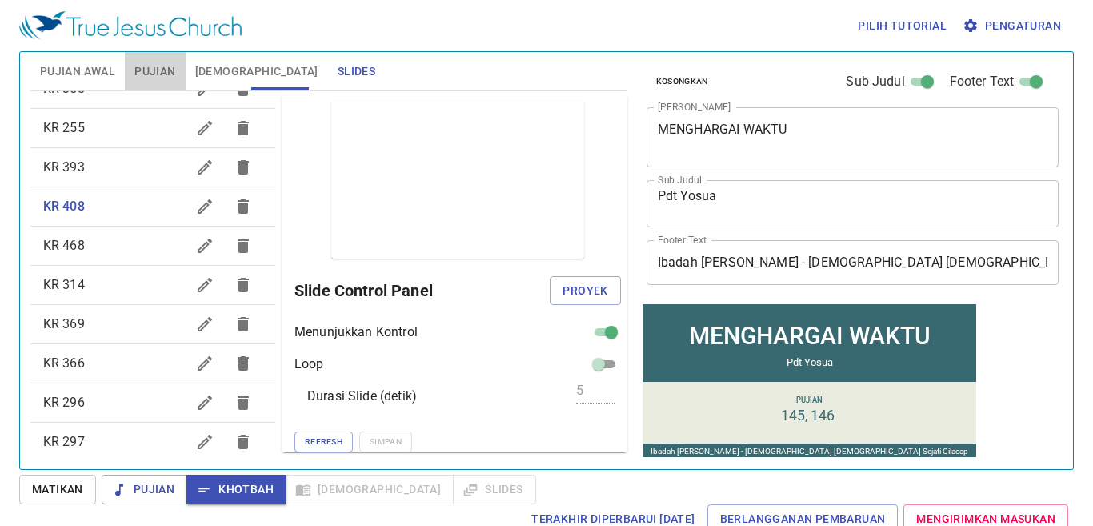
click at [142, 74] on span "Pujian" at bounding box center [154, 72] width 41 height 20
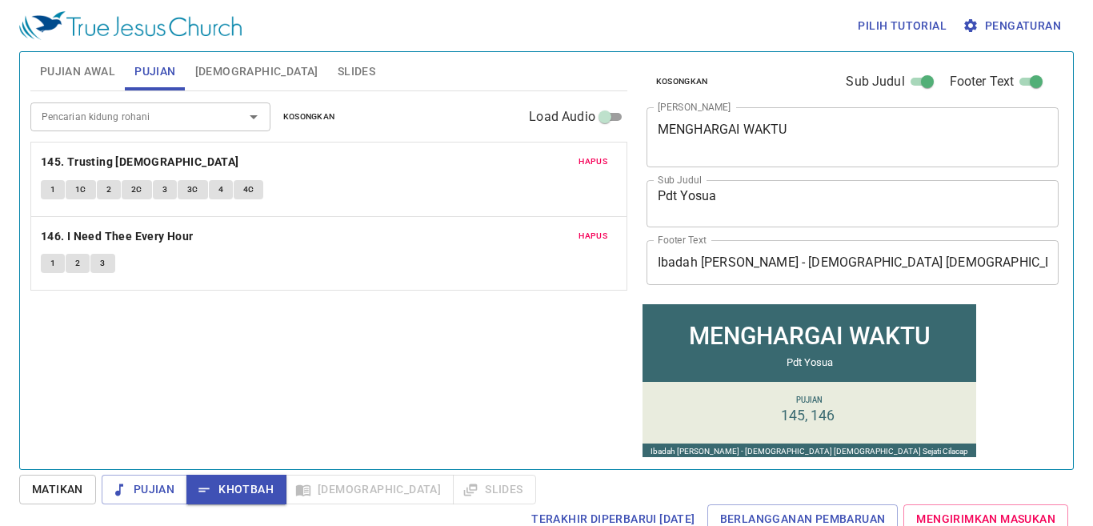
click at [78, 74] on span "Pujian Awal" at bounding box center [77, 72] width 75 height 20
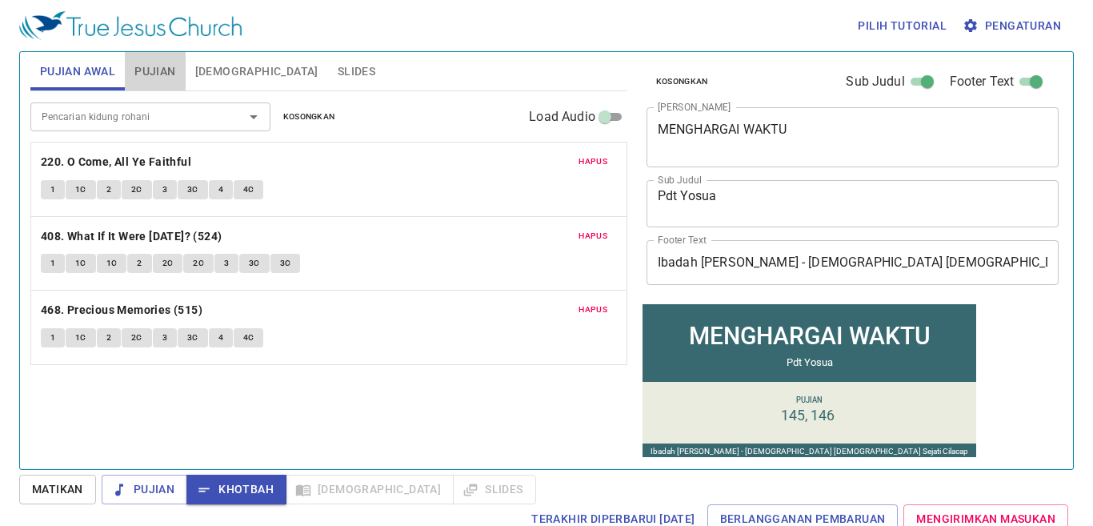
click at [144, 72] on span "Pujian" at bounding box center [154, 72] width 41 height 20
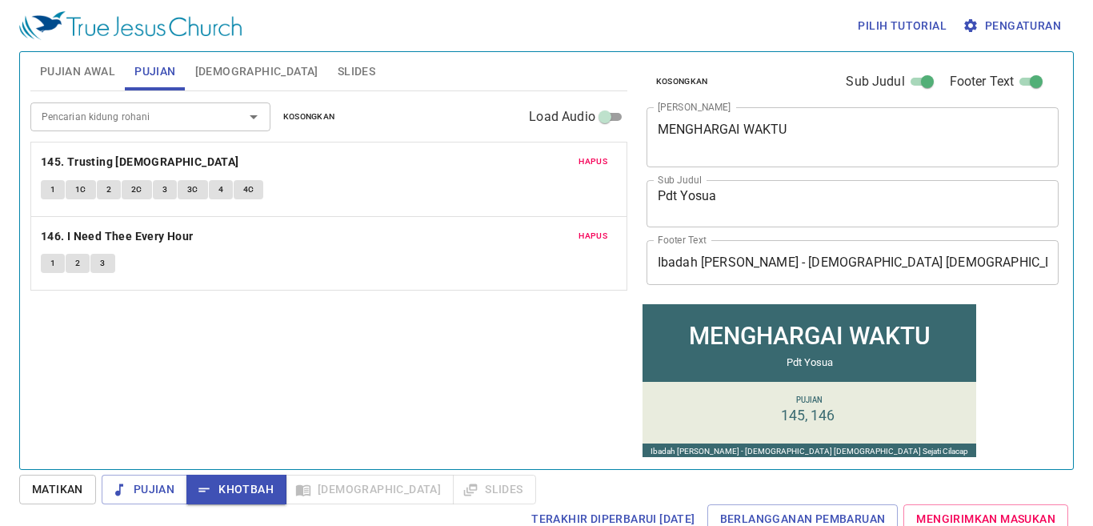
click at [99, 72] on span "Pujian Awal" at bounding box center [77, 72] width 75 height 20
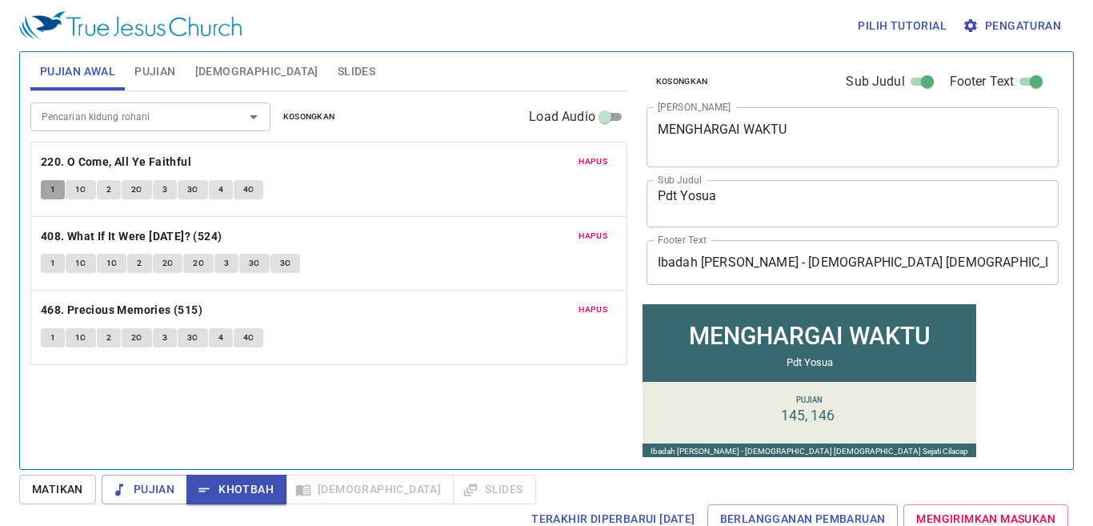
click at [61, 189] on button "1" at bounding box center [53, 189] width 24 height 19
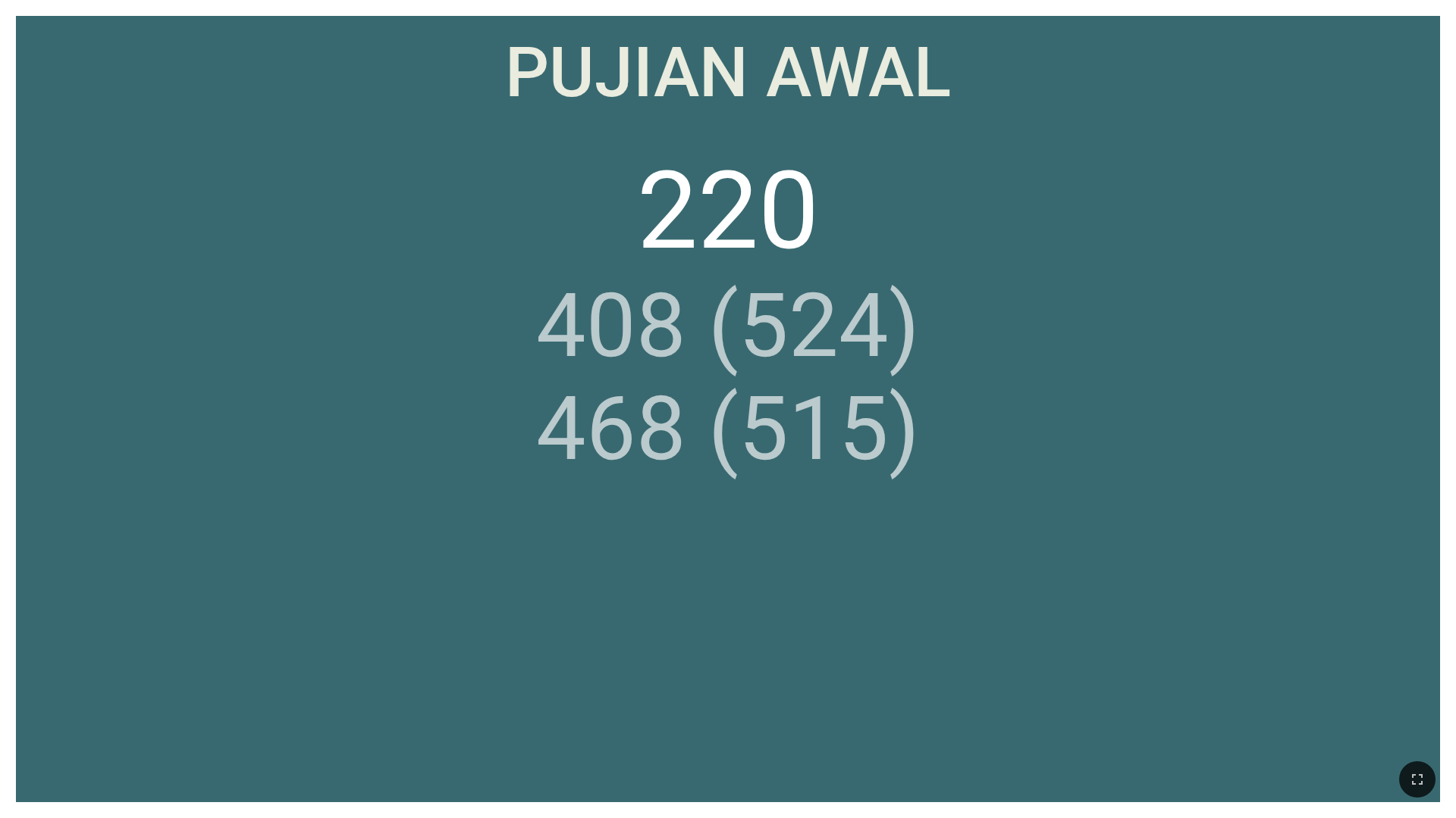
click at [605, 364] on ol "220 408 (524) 468 (515)" at bounding box center [728, 458] width 1392 height 622
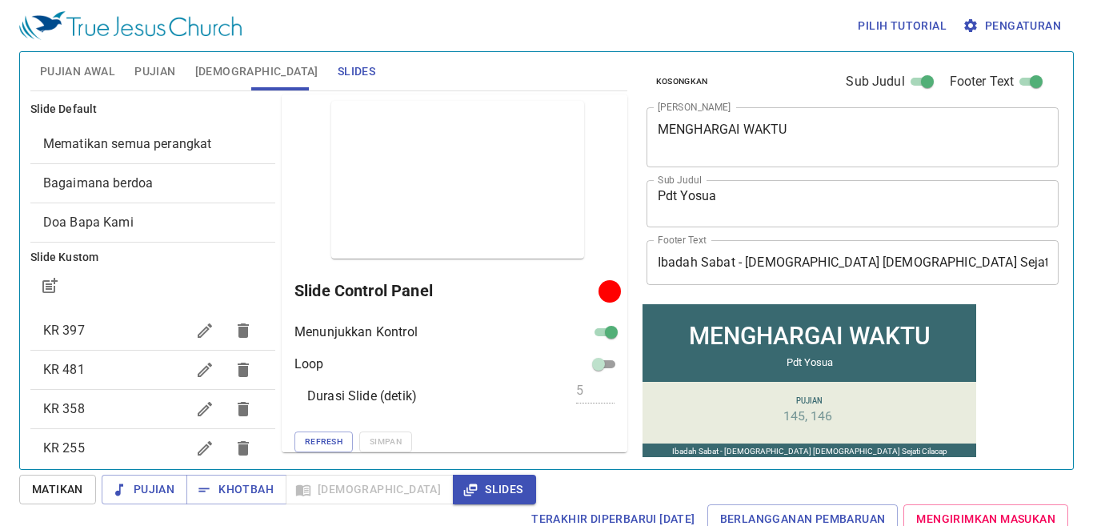
scroll to position [320, 0]
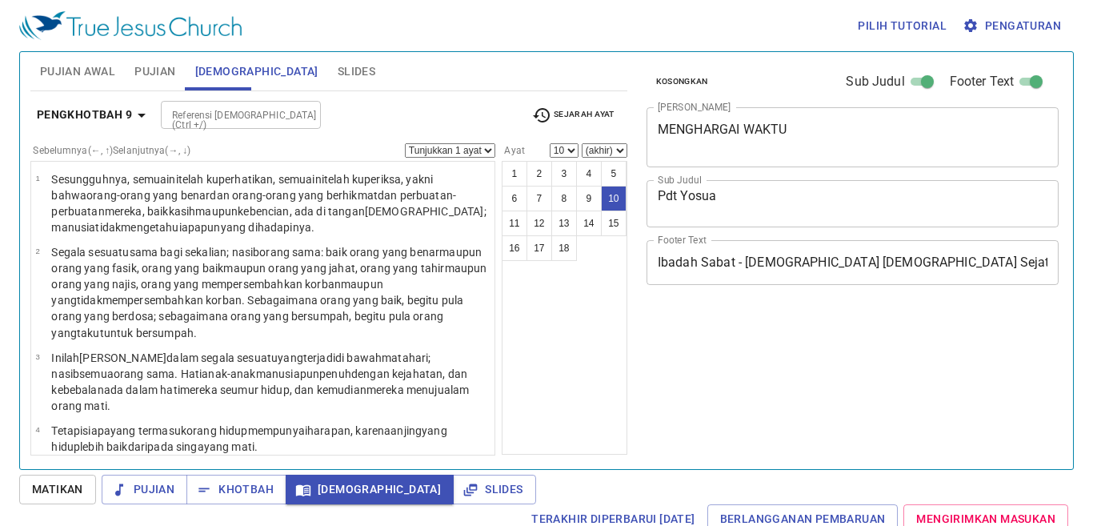
select select "10"
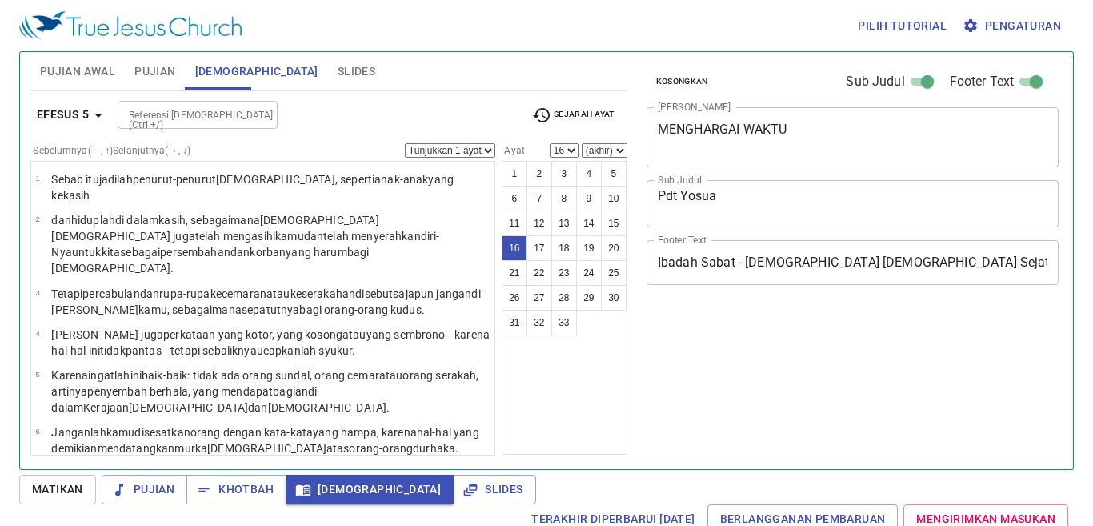
select select "16"
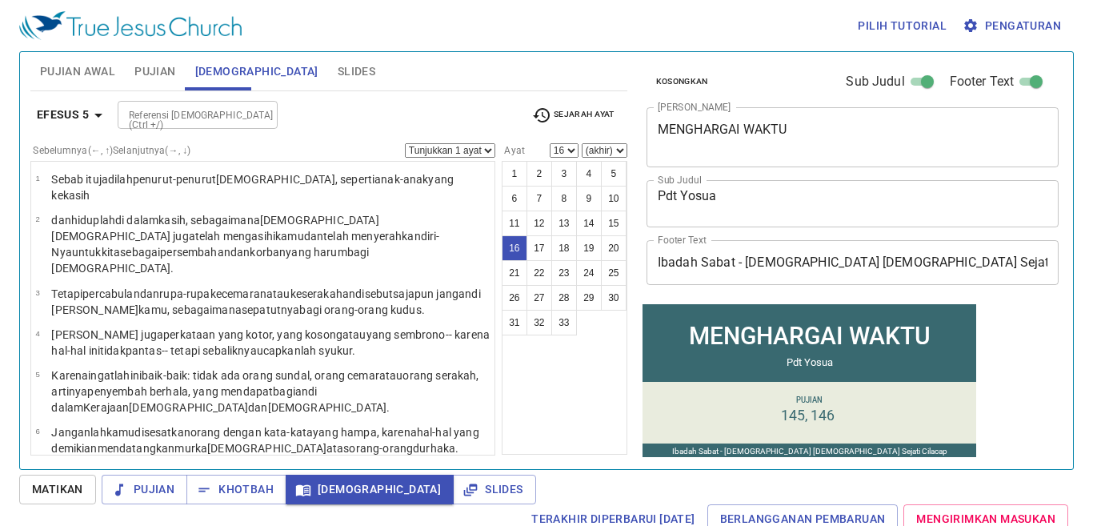
scroll to position [347, 0]
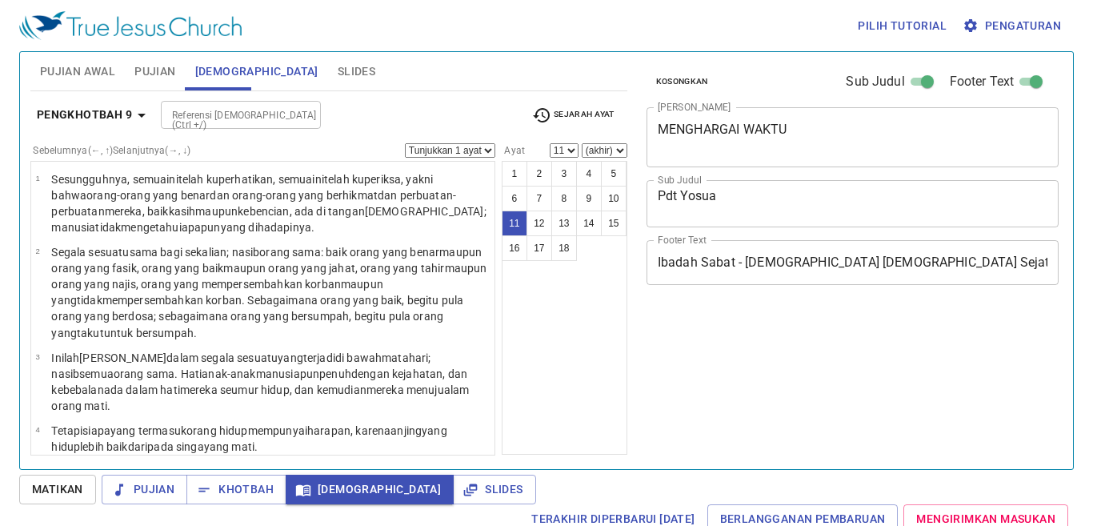
select select "11"
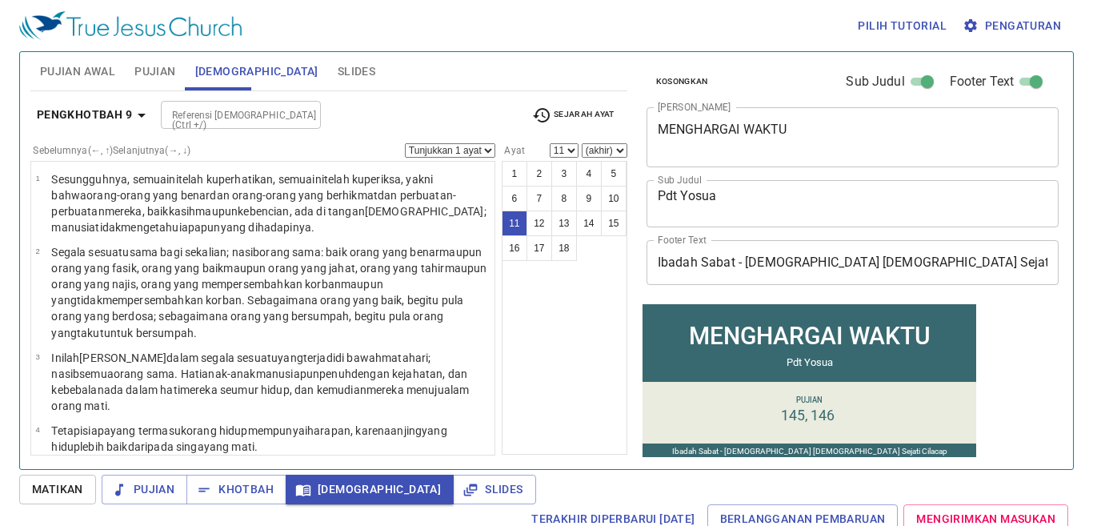
scroll to position [491, 0]
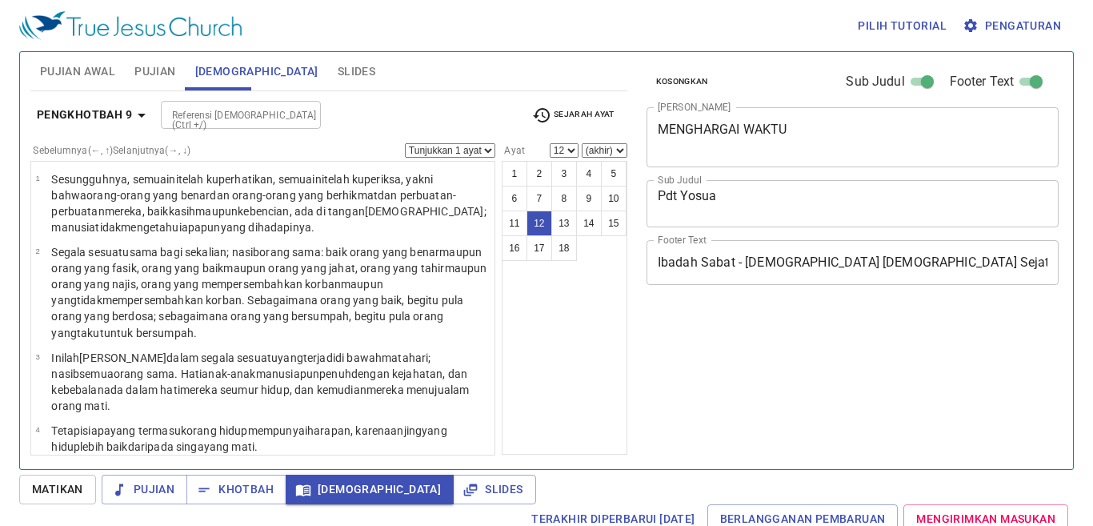
select select "12"
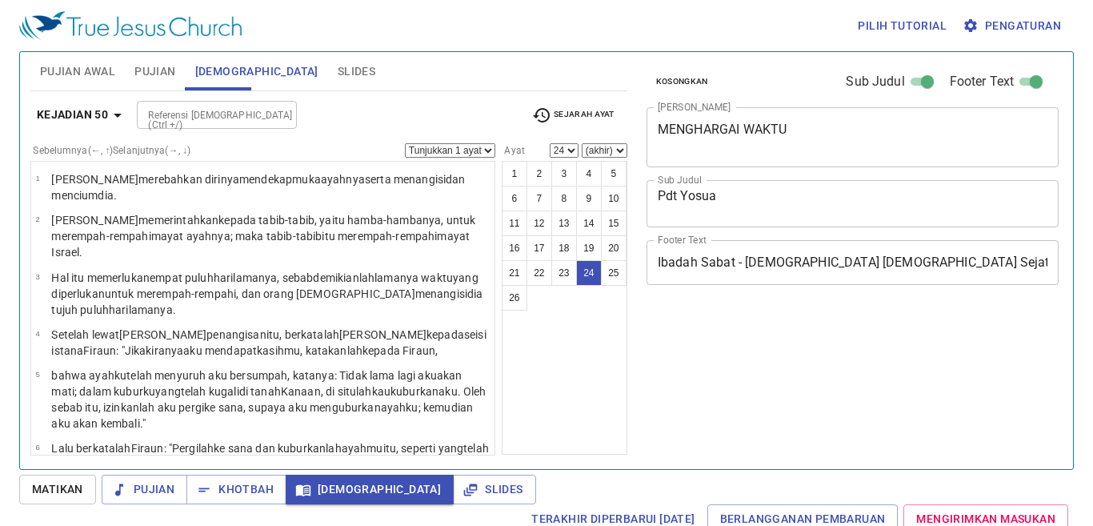
select select "24"
select select "25"
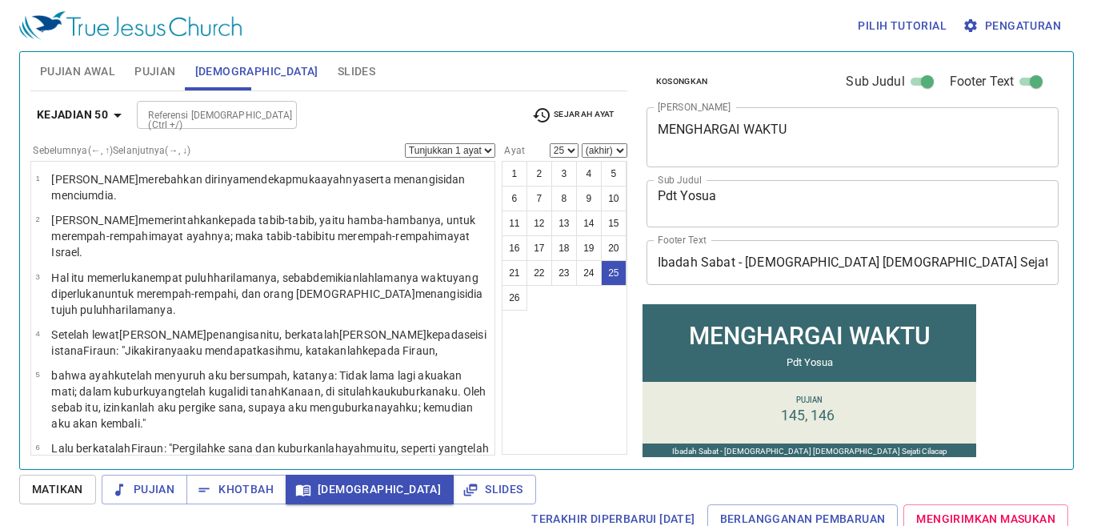
scroll to position [1106, 0]
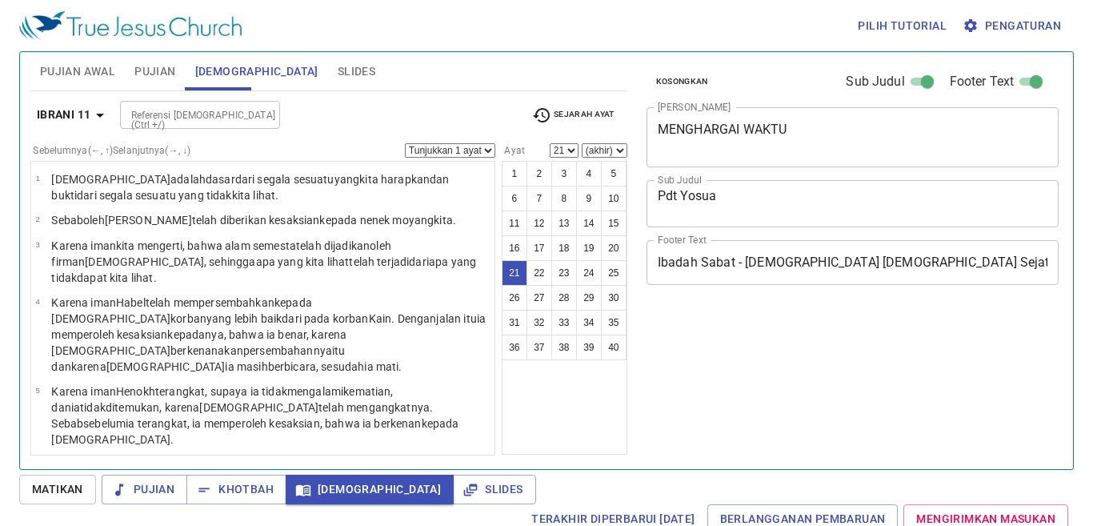
select select "21"
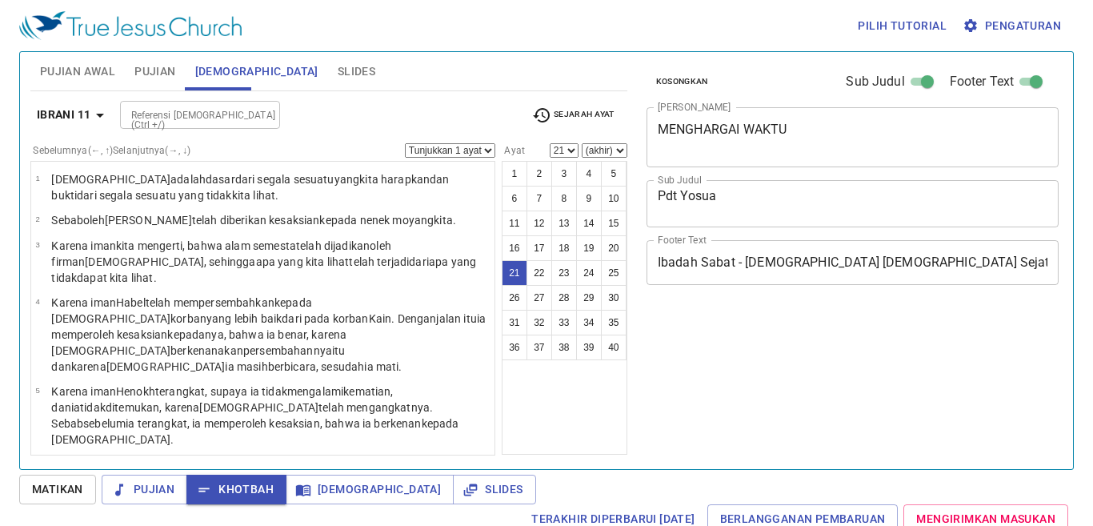
select select "21"
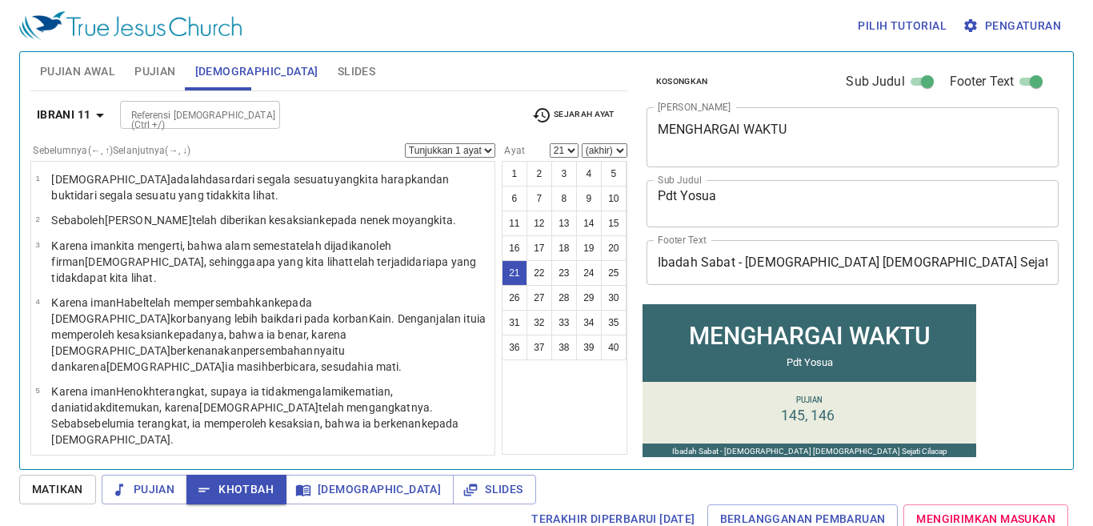
scroll to position [892, 0]
